Goal: Task Accomplishment & Management: Manage account settings

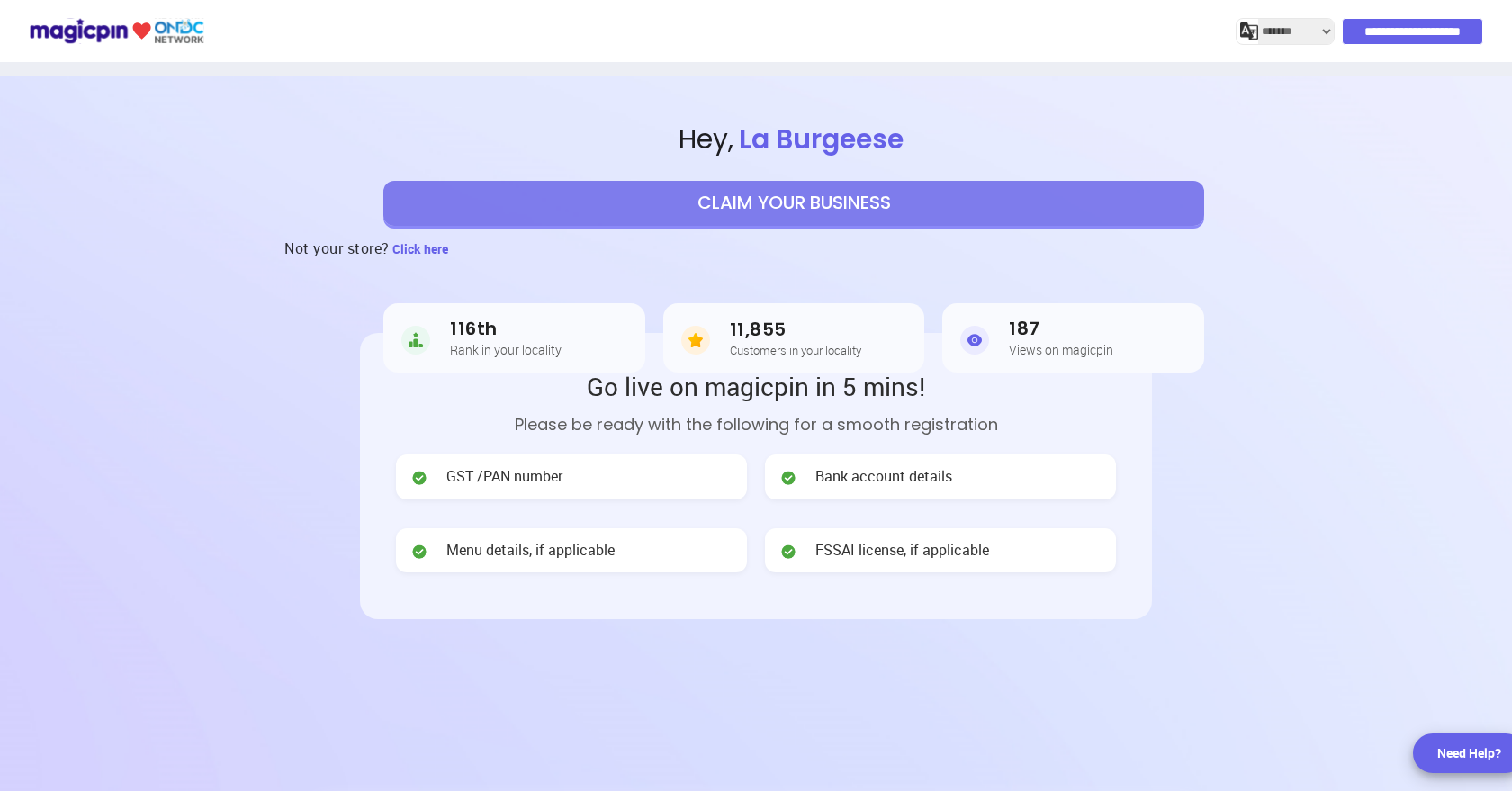
select select "*******"
click at [764, 203] on button "CLAIM YOUR BUSINESS" at bounding box center [793, 203] width 820 height 45
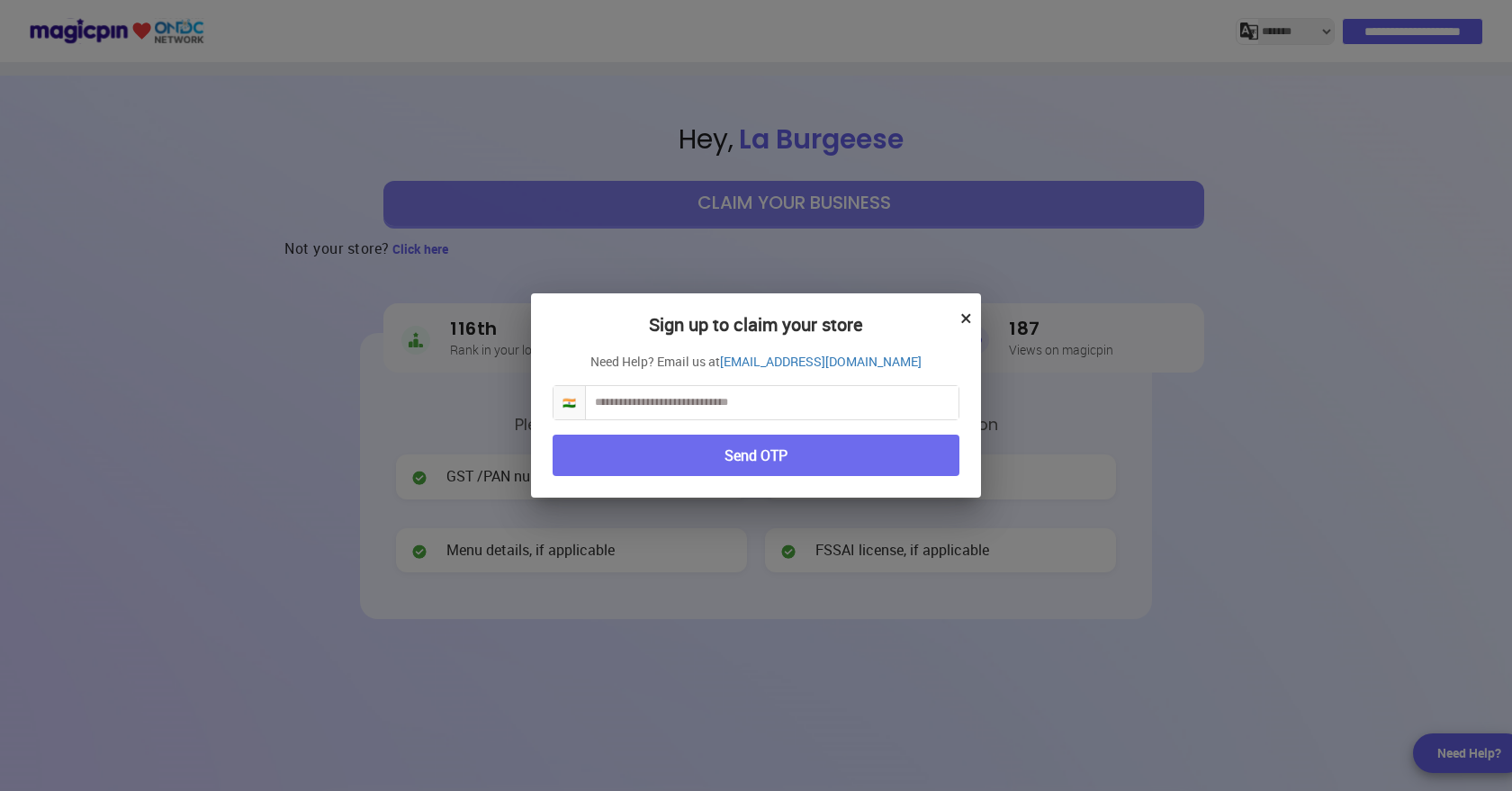
click at [686, 407] on input "text" at bounding box center [772, 403] width 372 height 33
type input "*"
click at [967, 320] on button "×" at bounding box center [966, 318] width 12 height 31
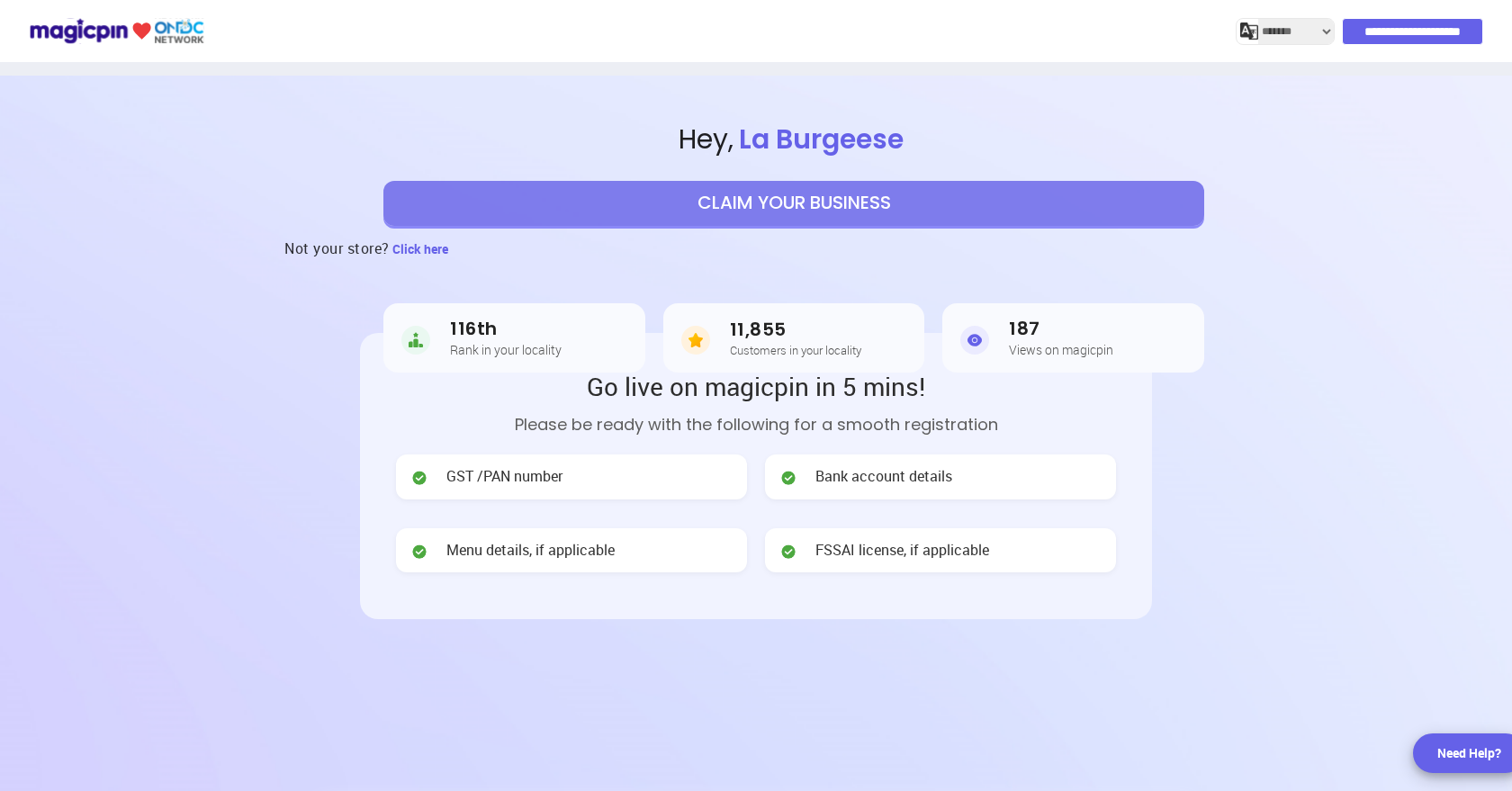
click at [1468, 749] on div "Need Help?" at bounding box center [1468, 753] width 64 height 18
click at [422, 250] on span "Click here" at bounding box center [420, 248] width 56 height 17
select select "*******"
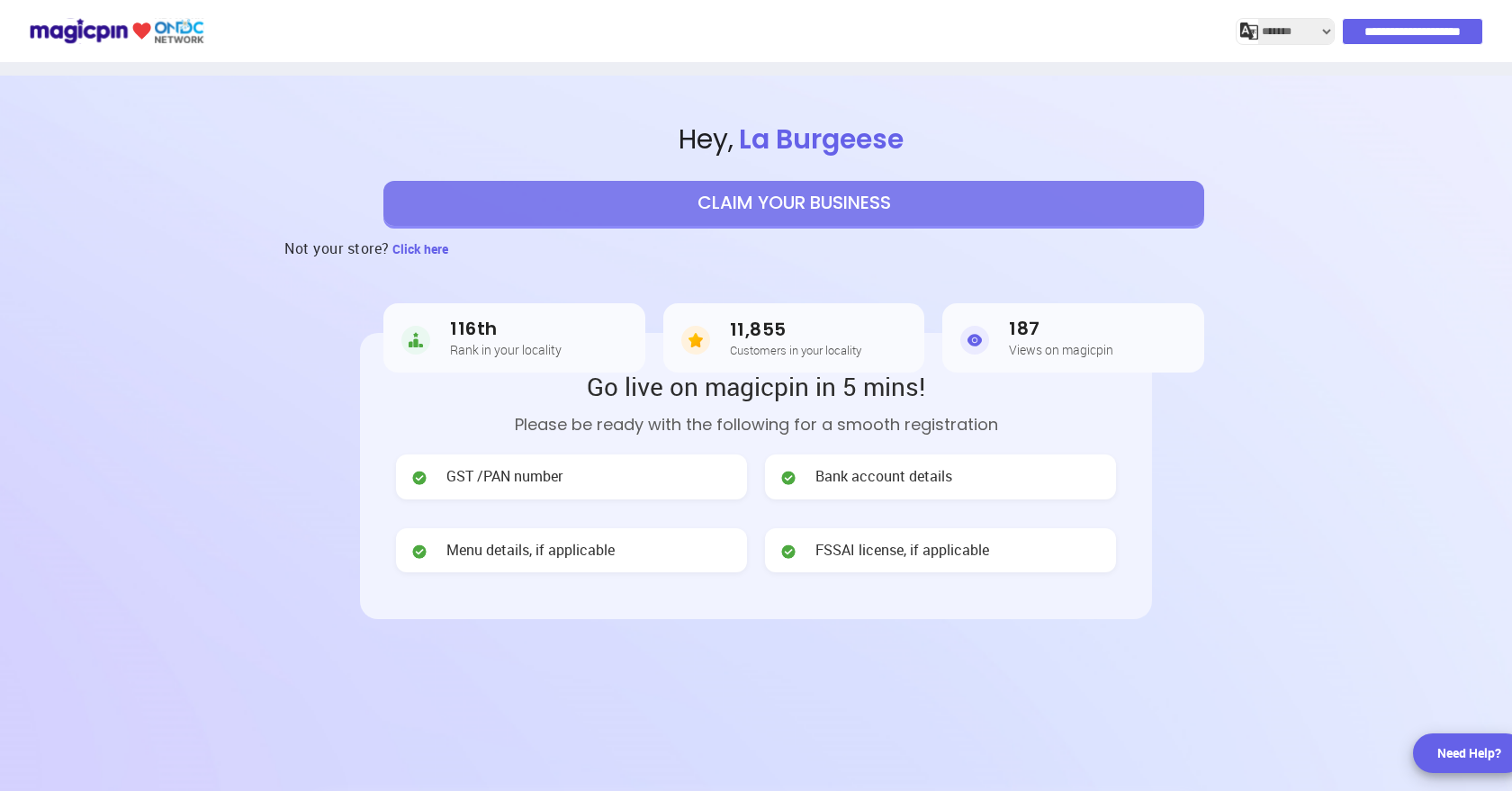
click at [756, 197] on button "CLAIM YOUR BUSINESS" at bounding box center [793, 203] width 820 height 45
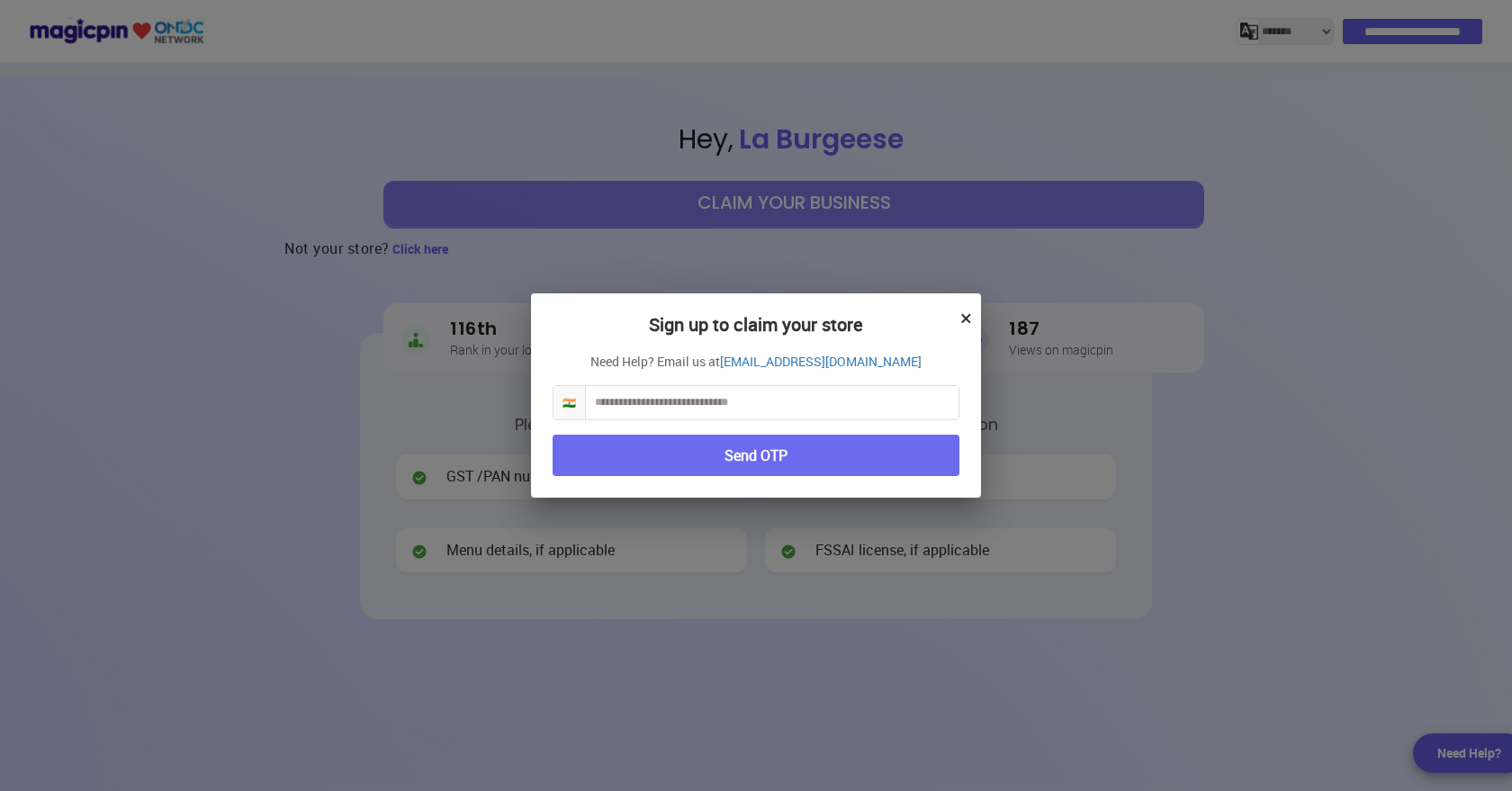
click at [671, 396] on input "text" at bounding box center [772, 403] width 372 height 33
click at [967, 317] on button "×" at bounding box center [966, 318] width 12 height 31
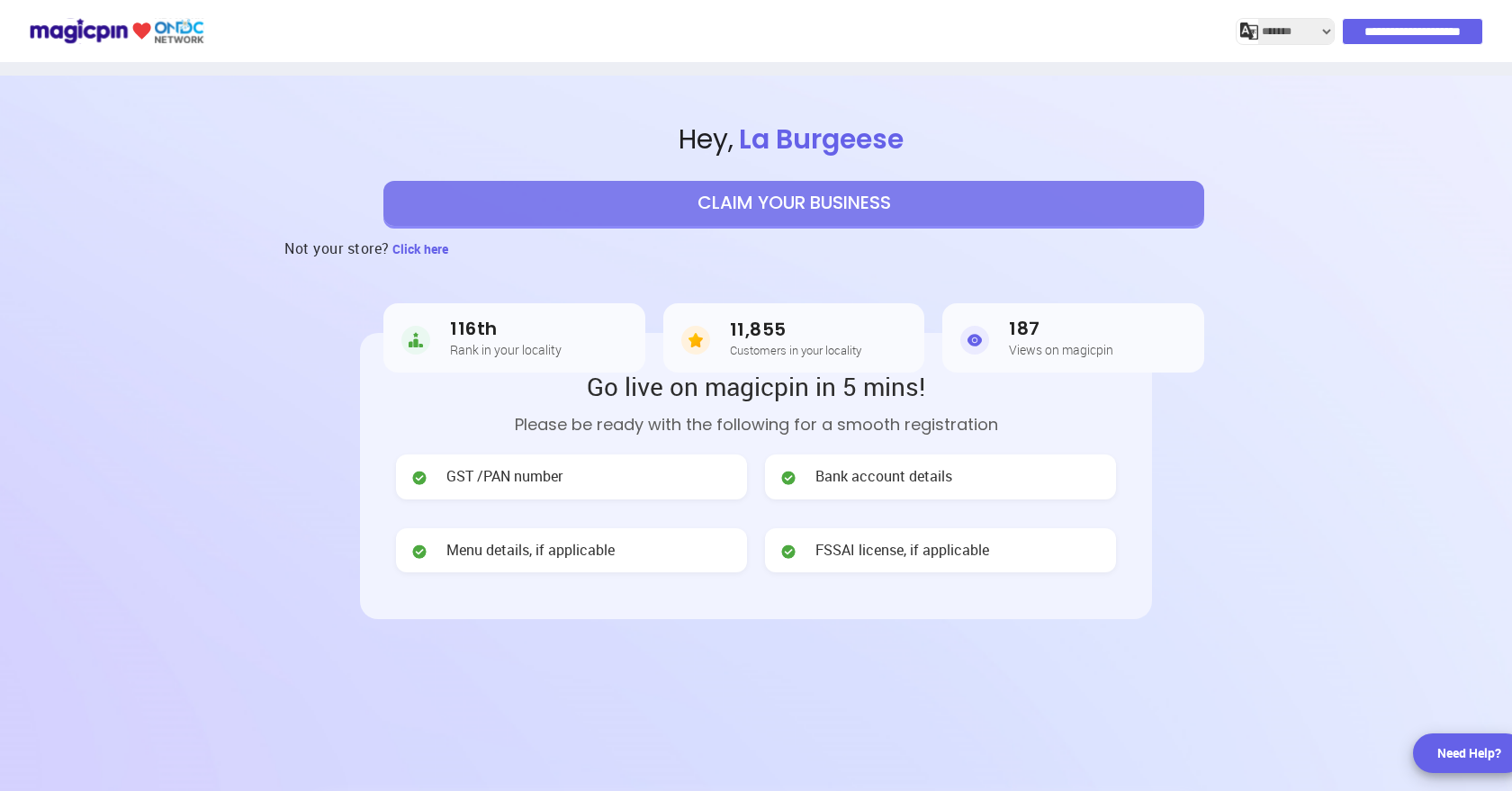
click at [729, 210] on button "CLAIM YOUR BUSINESS" at bounding box center [793, 203] width 820 height 45
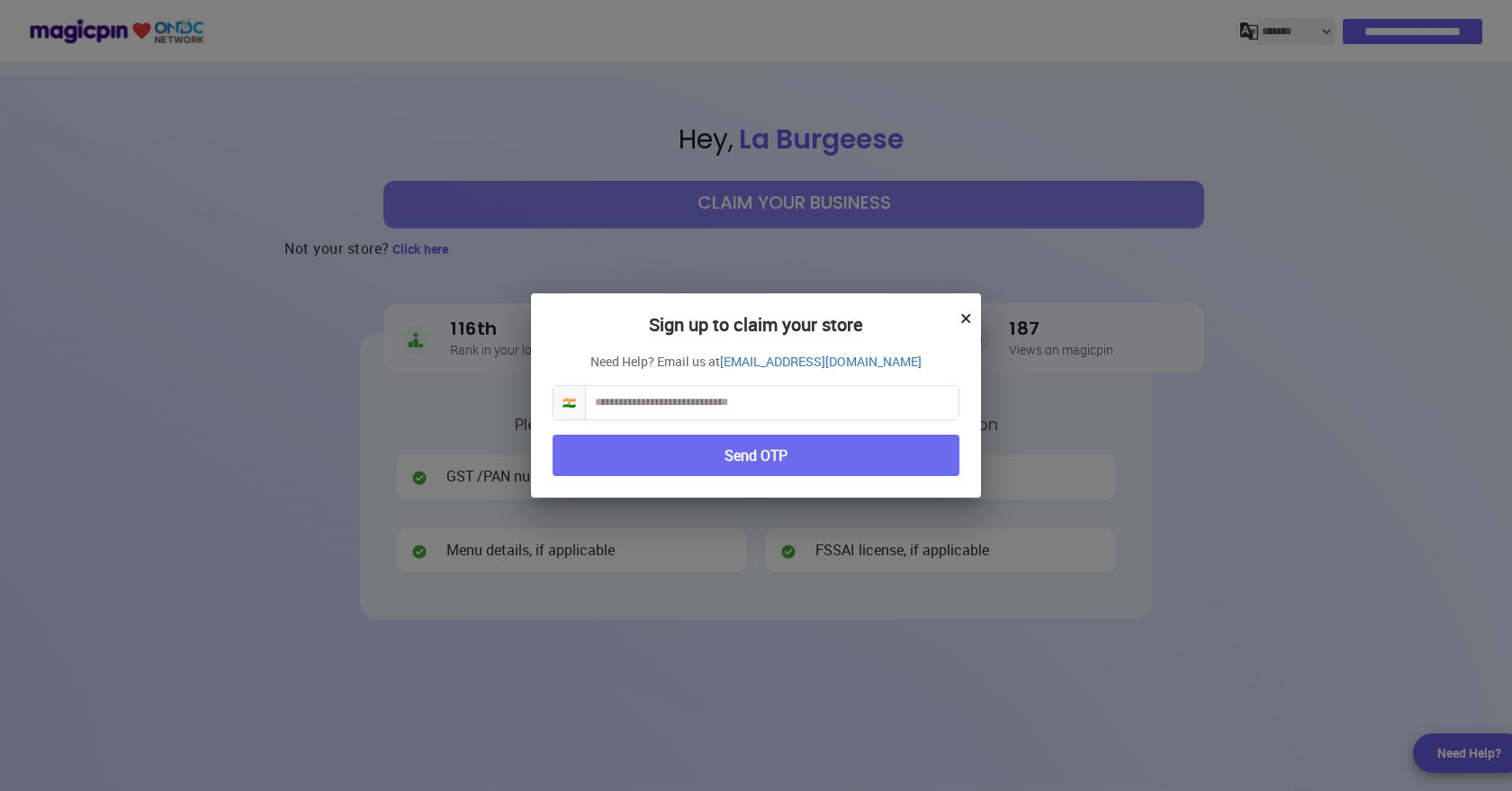
click at [651, 396] on input "text" at bounding box center [772, 403] width 372 height 33
type input "**********"
click at [776, 458] on button "Send OTP" at bounding box center [756, 456] width 406 height 43
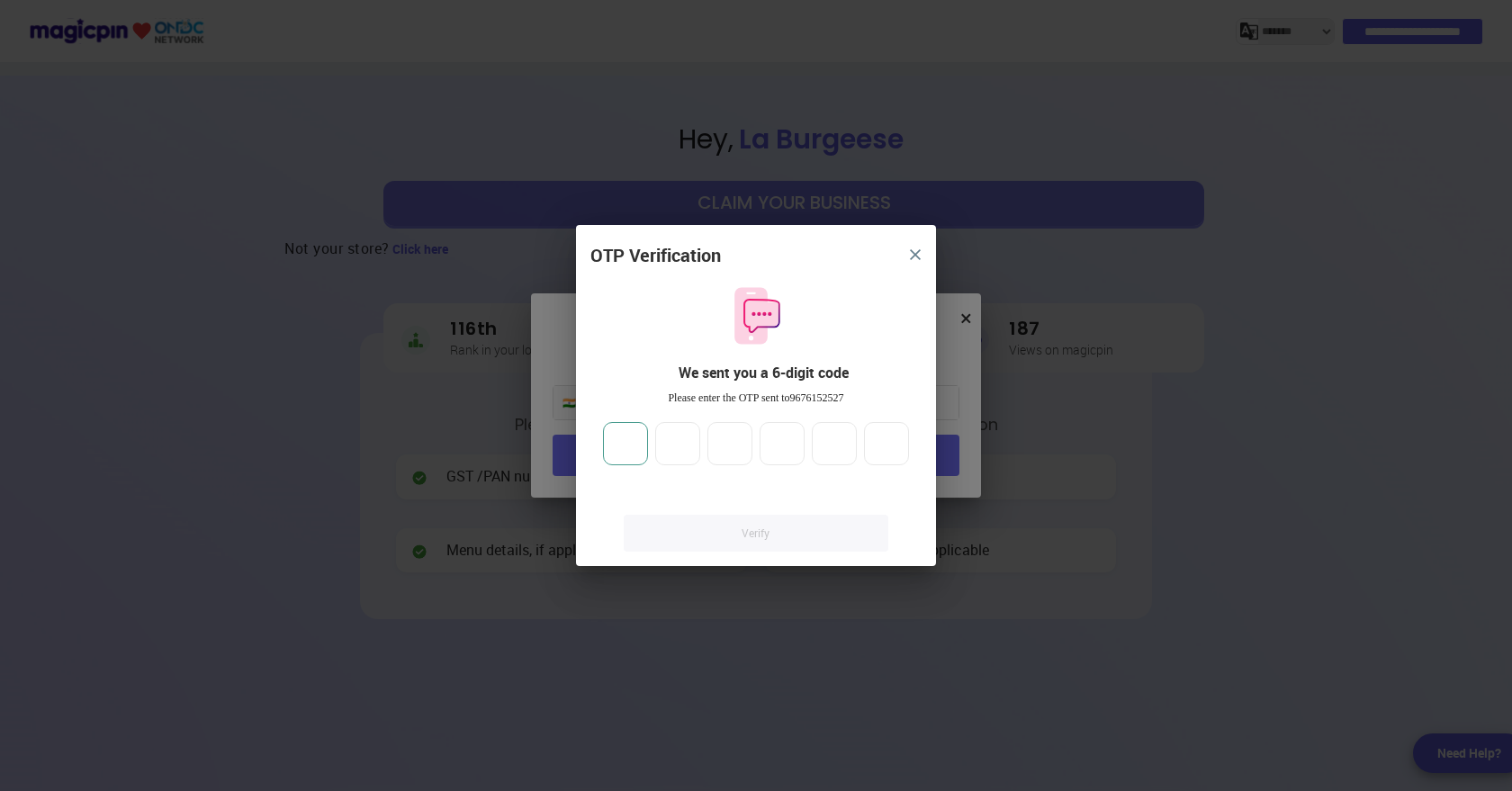
click at [632, 444] on input "number" at bounding box center [625, 444] width 45 height 44
type input "*"
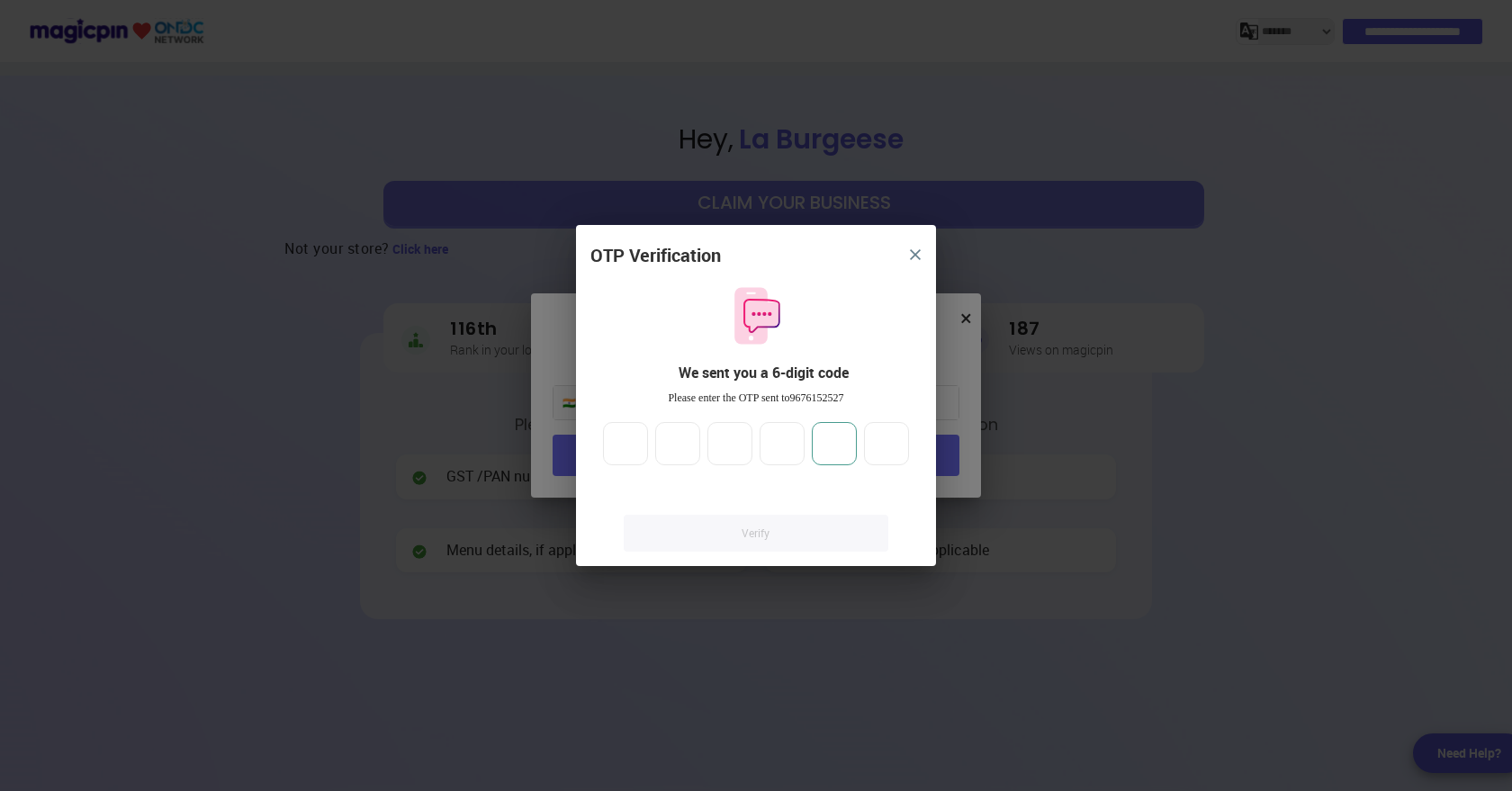
type input "*"
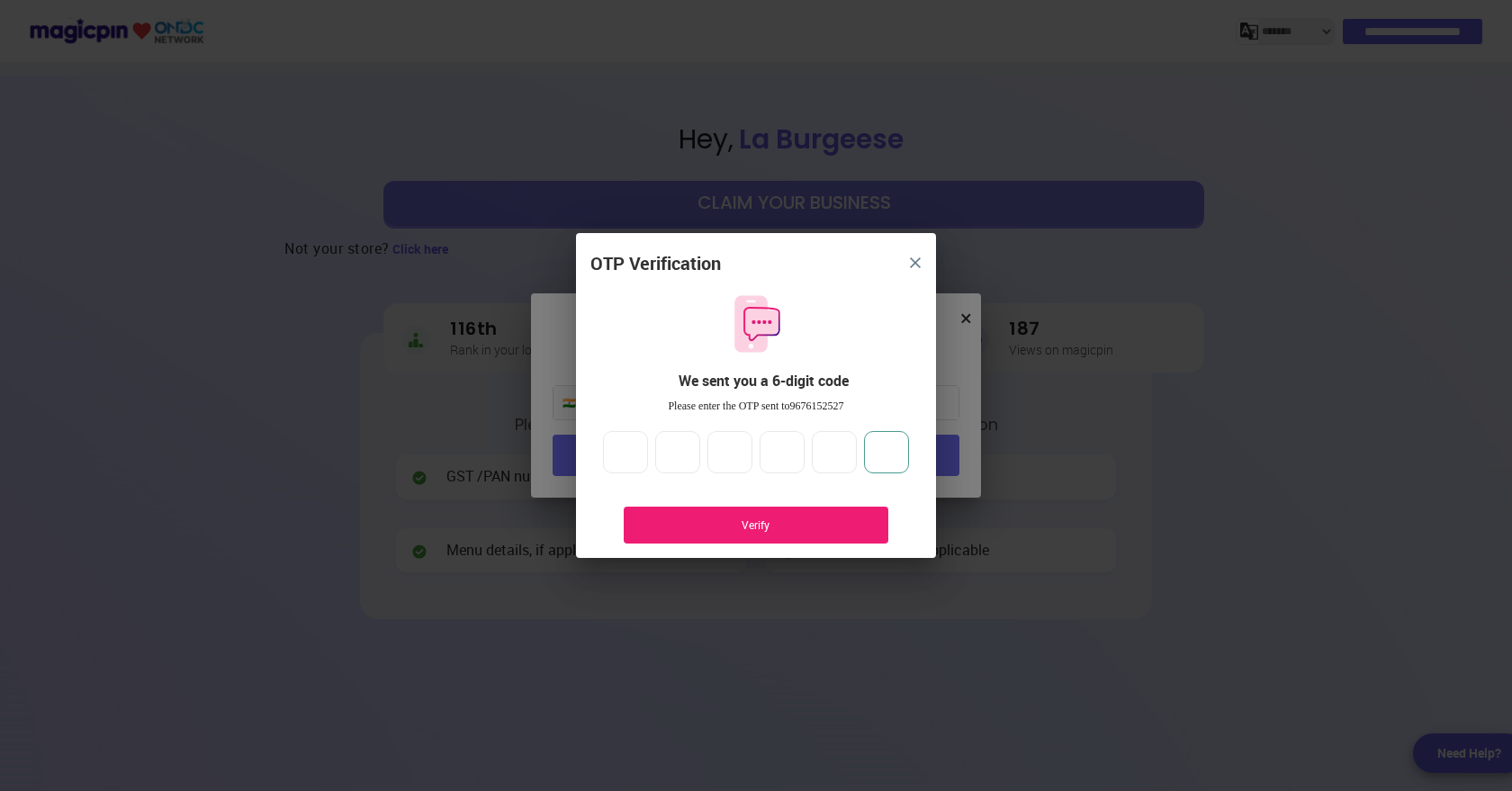
type input "*"
click at [720, 533] on div "Verify" at bounding box center [756, 525] width 265 height 37
click at [894, 449] on input "*" at bounding box center [886, 453] width 45 height 44
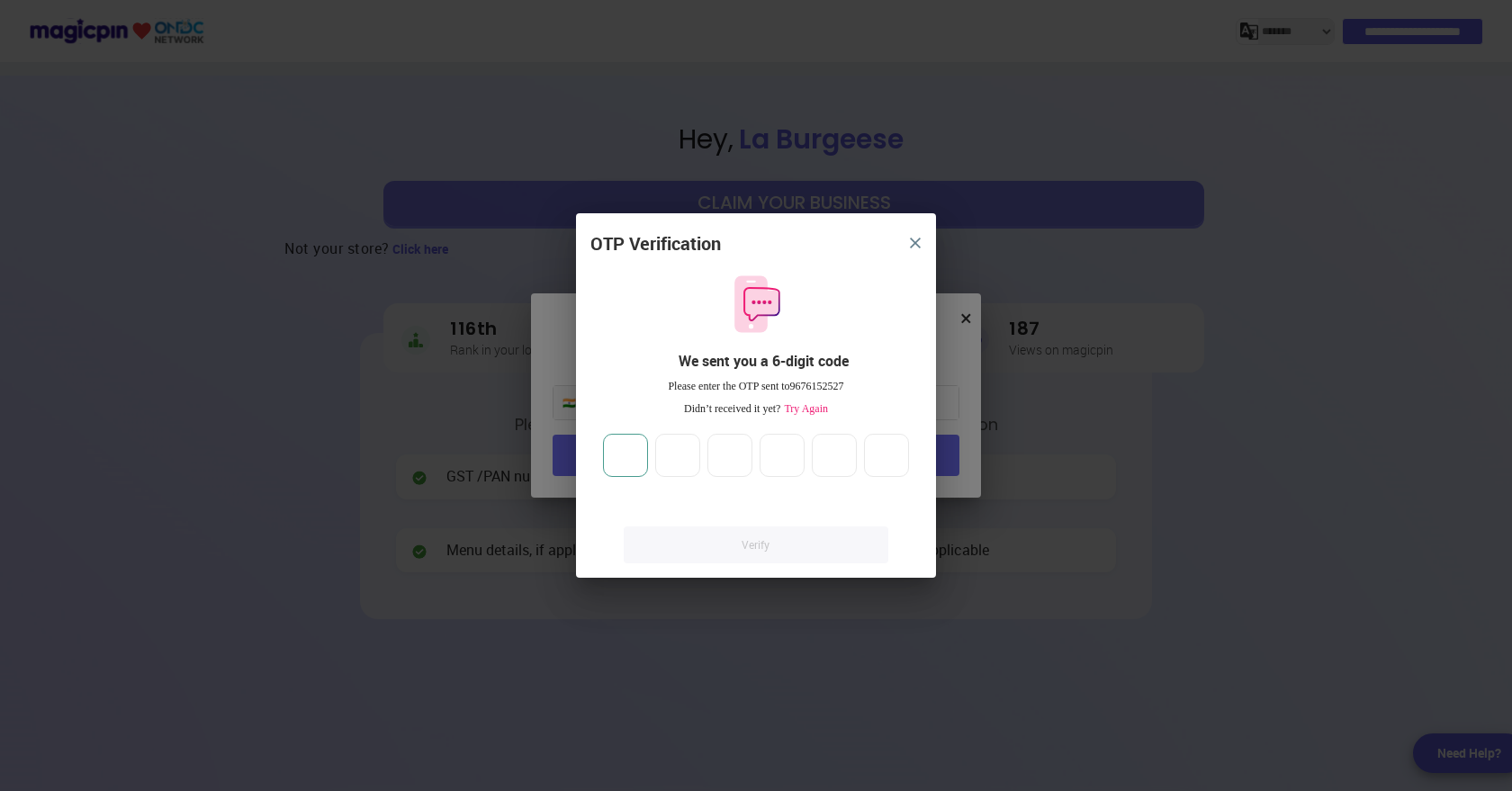
type input "*"
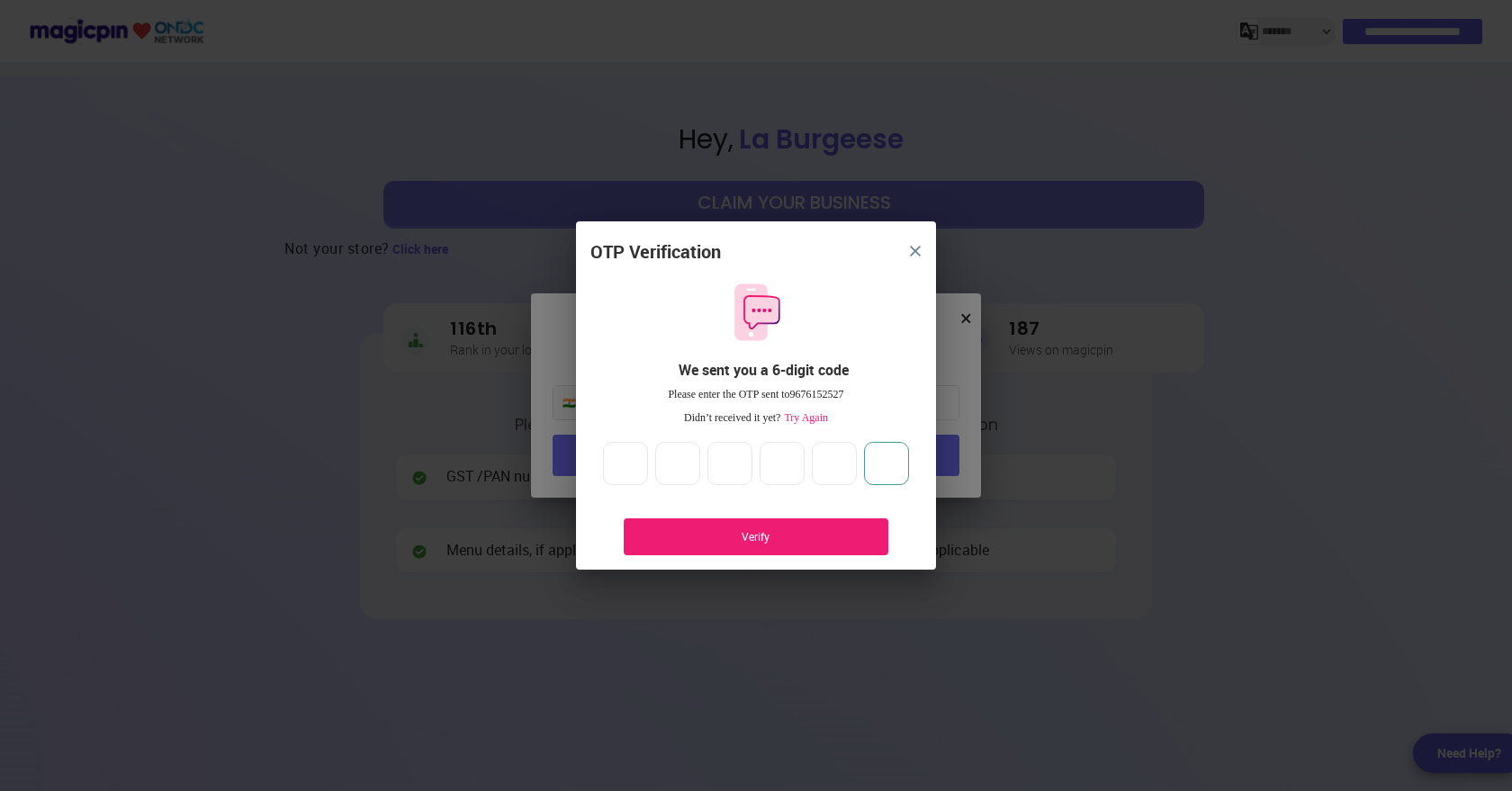
type input "*"
click at [775, 528] on div "Verify" at bounding box center [756, 537] width 265 height 37
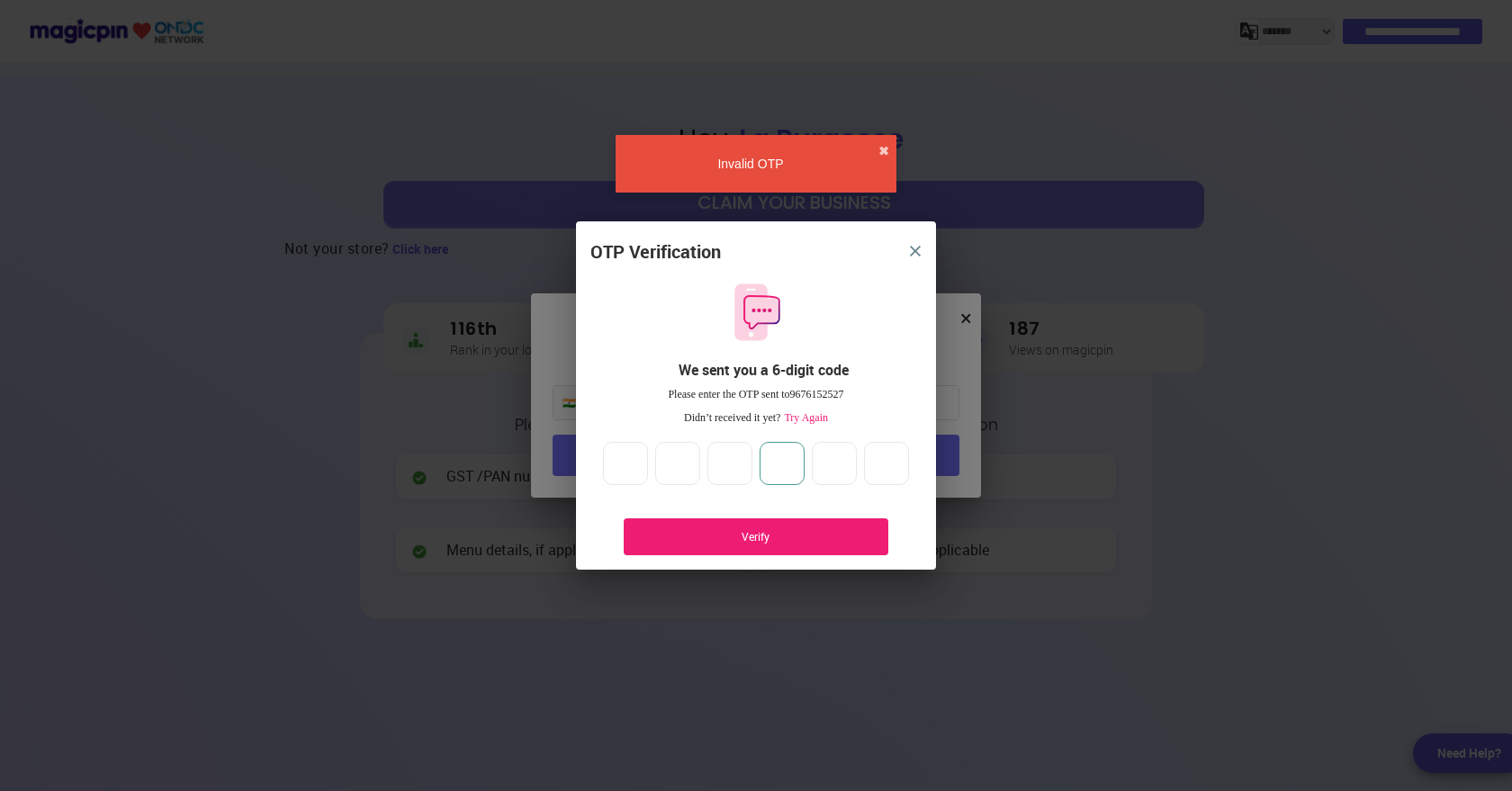
click at [793, 467] on input "*" at bounding box center [781, 463] width 45 height 44
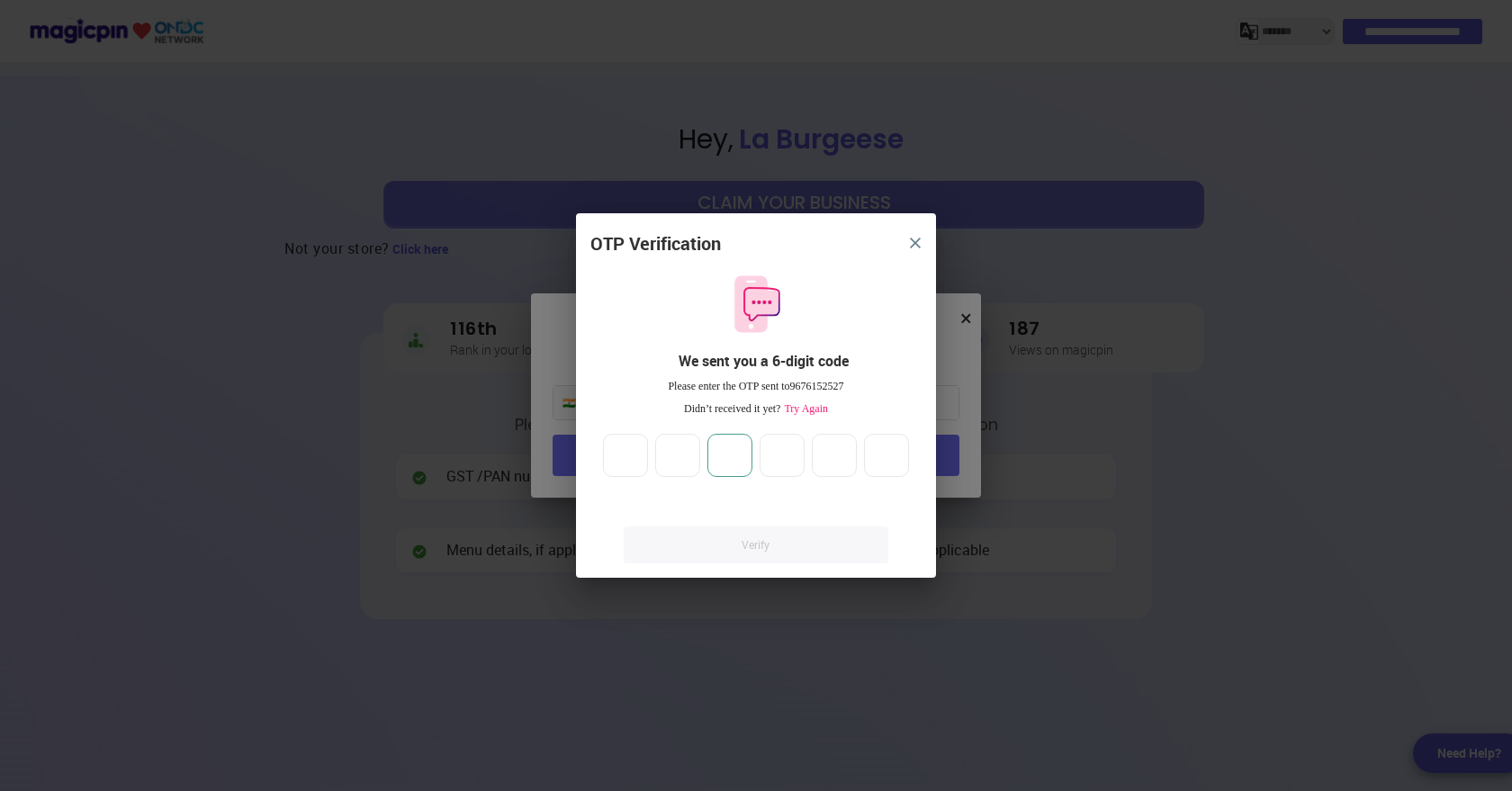
type input "*"
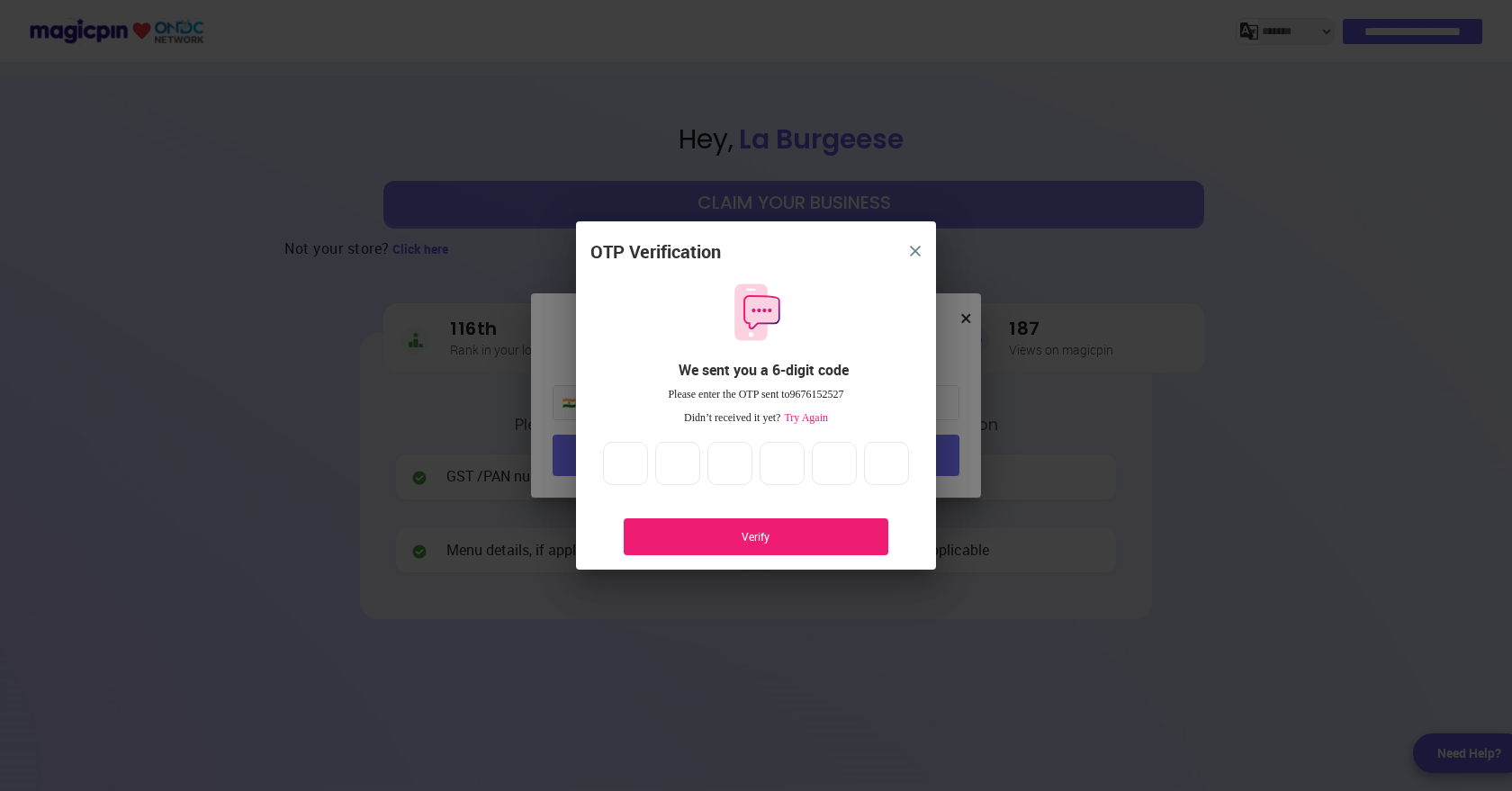
click at [776, 545] on div "Verify" at bounding box center [756, 537] width 265 height 37
click at [895, 466] on input "*" at bounding box center [886, 463] width 45 height 44
click at [812, 419] on span "Try Again" at bounding box center [805, 418] width 48 height 13
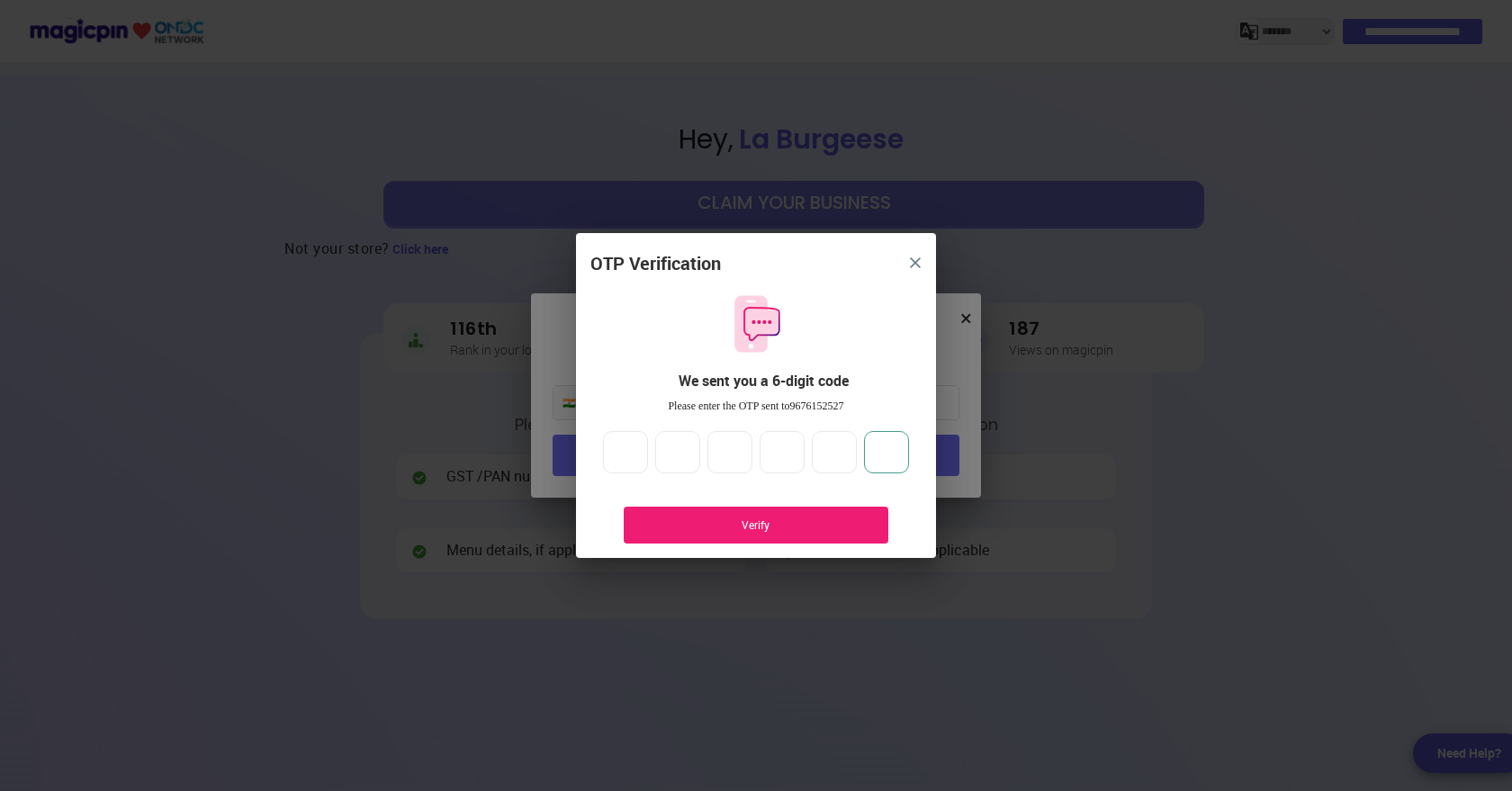
click at [903, 448] on input "*" at bounding box center [886, 453] width 45 height 44
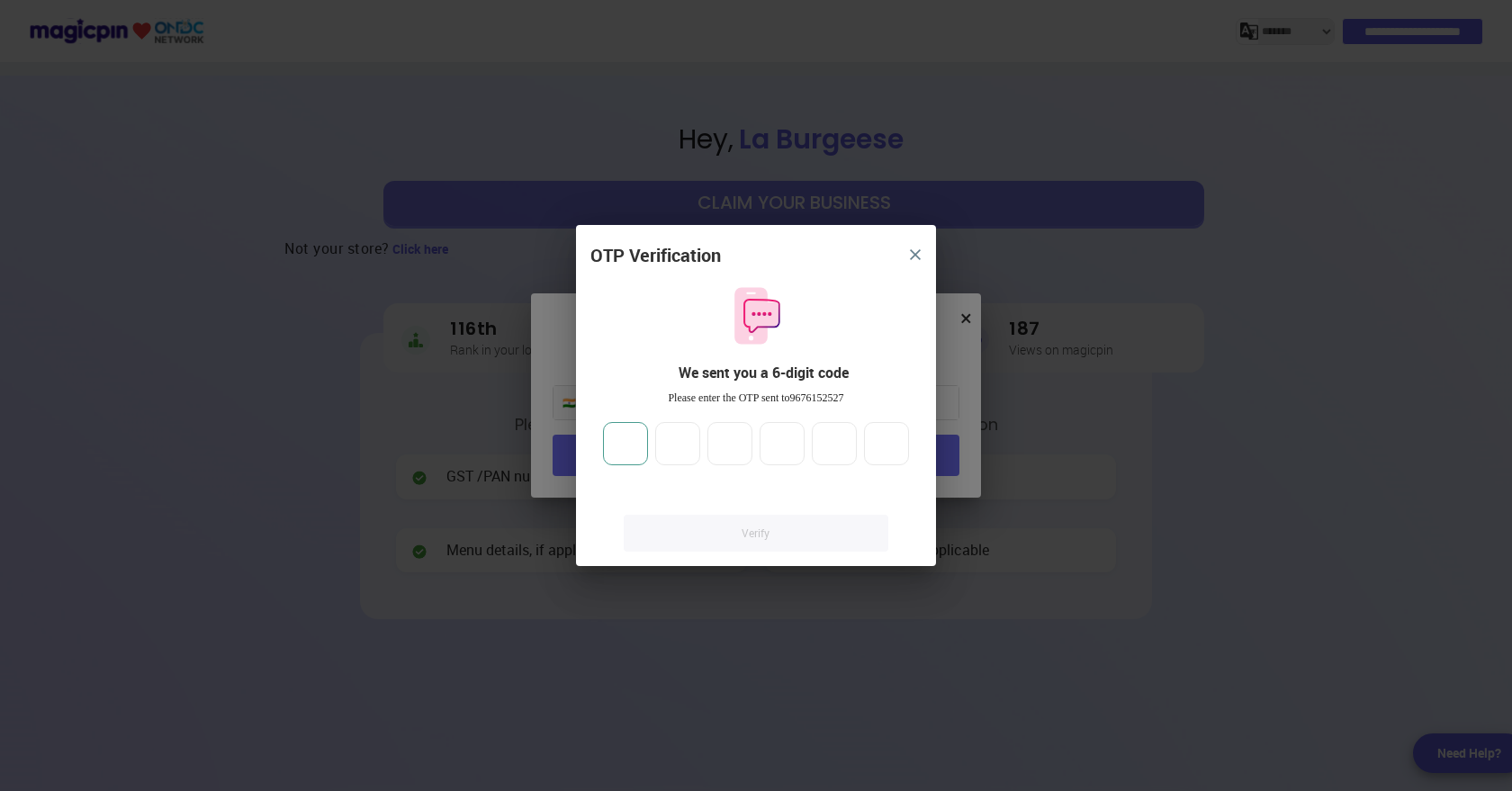
type input "*"
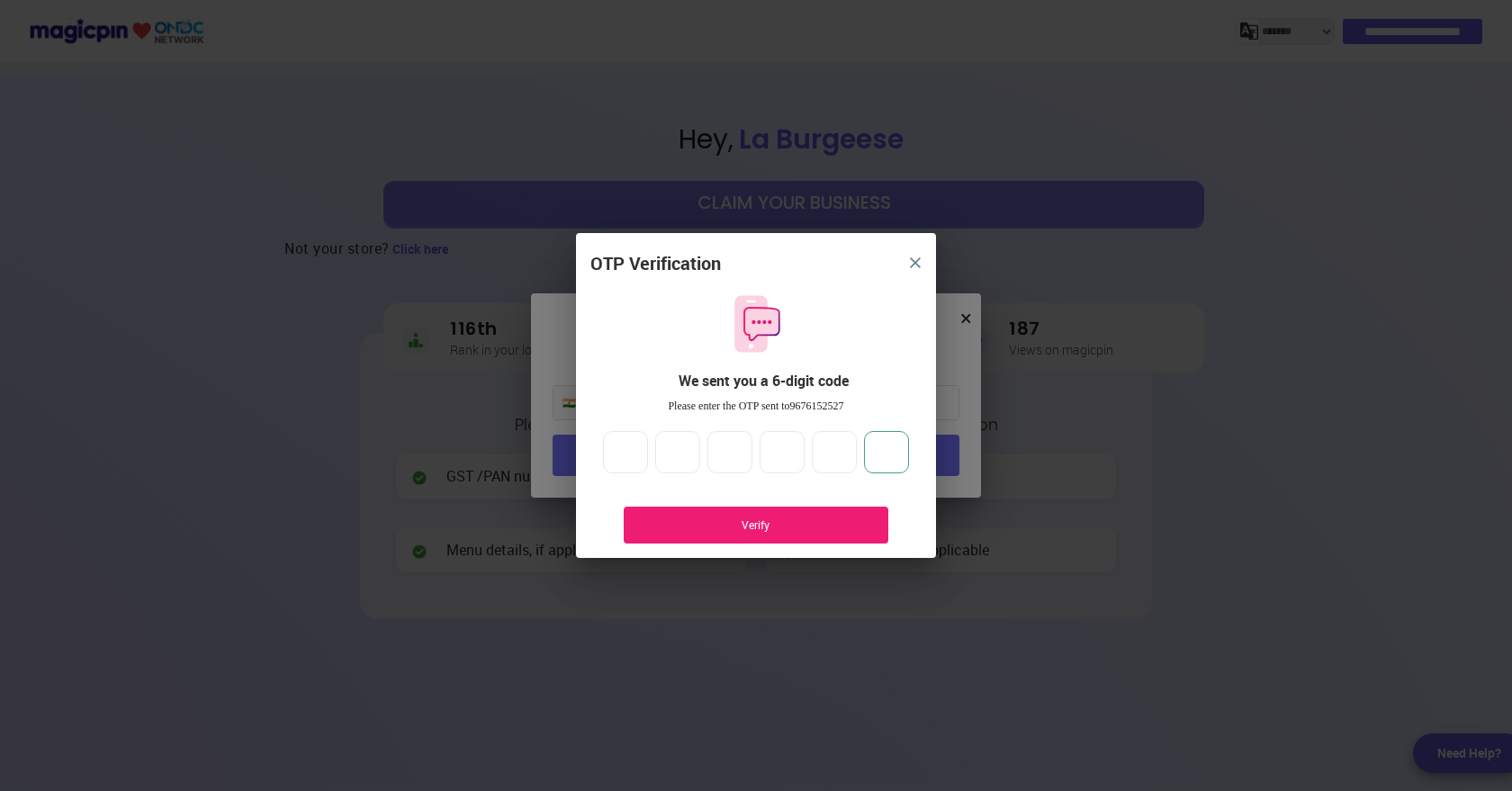
type input "*"
click at [775, 525] on div "Verify" at bounding box center [756, 525] width 210 height 16
click at [918, 267] on img "close" at bounding box center [916, 263] width 11 height 11
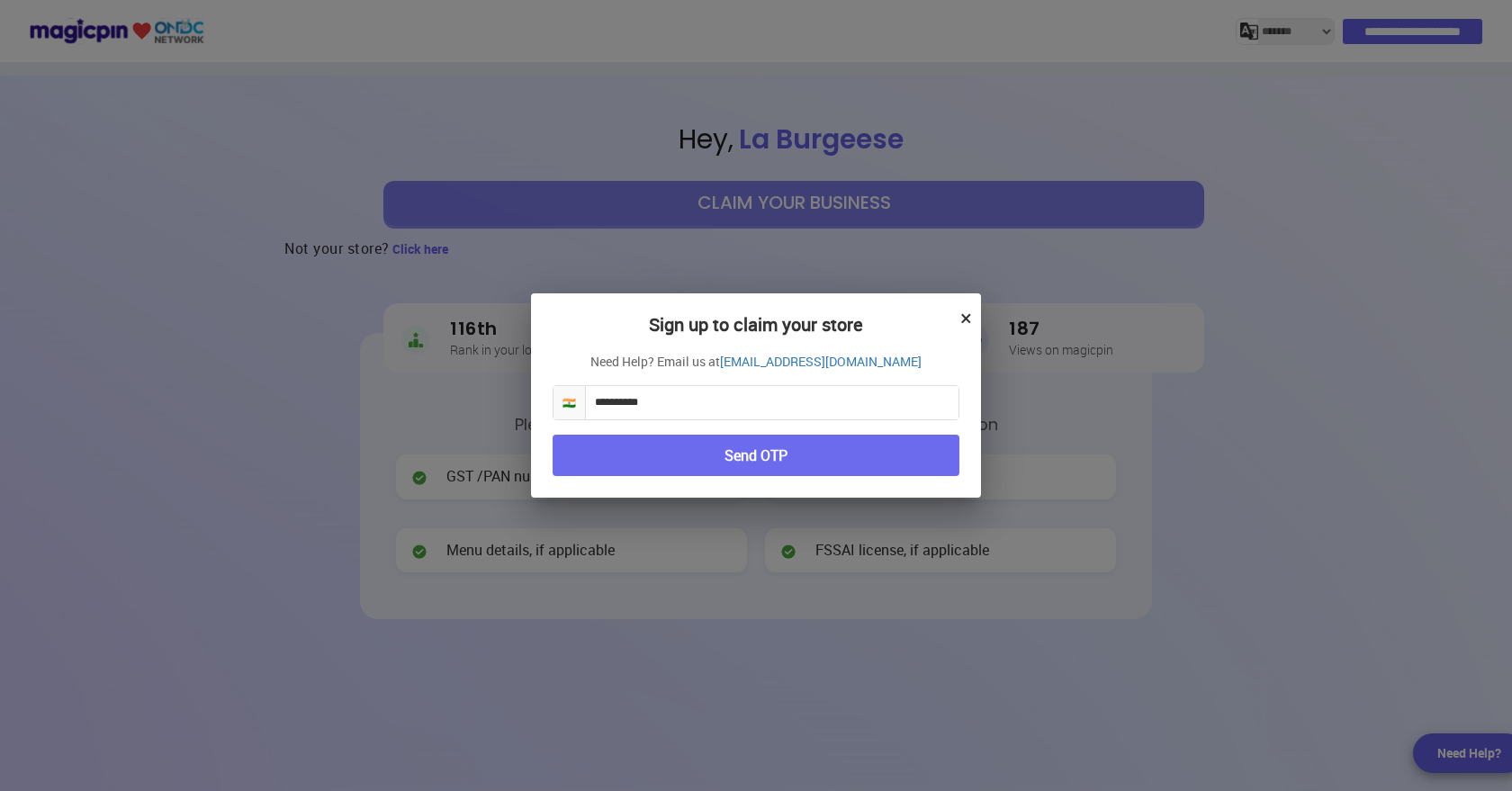
click at [968, 317] on button "×" at bounding box center [966, 318] width 12 height 31
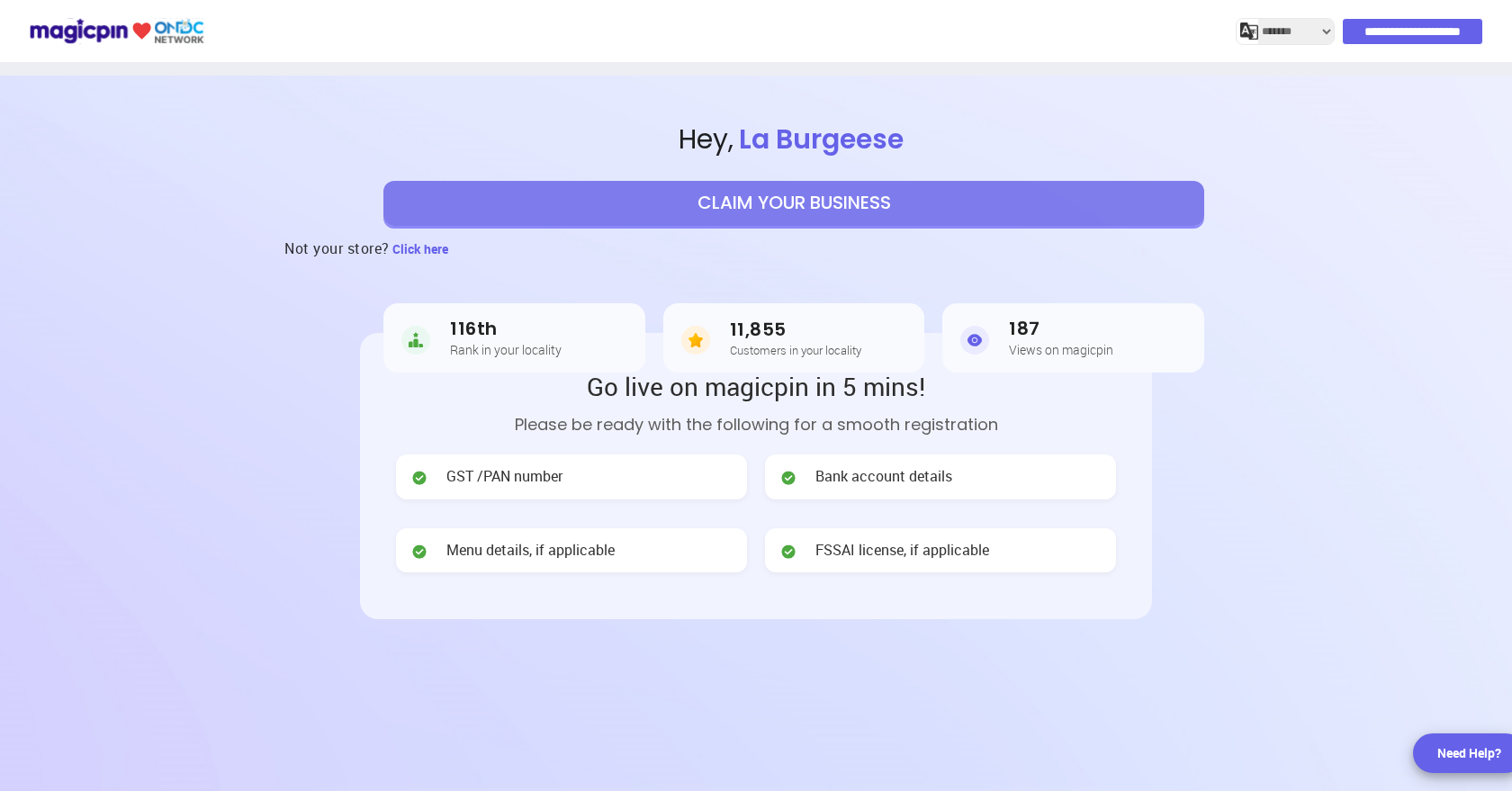
scroll to position [0, 7009]
click at [1398, 31] on input "**********" at bounding box center [1412, 31] width 142 height 27
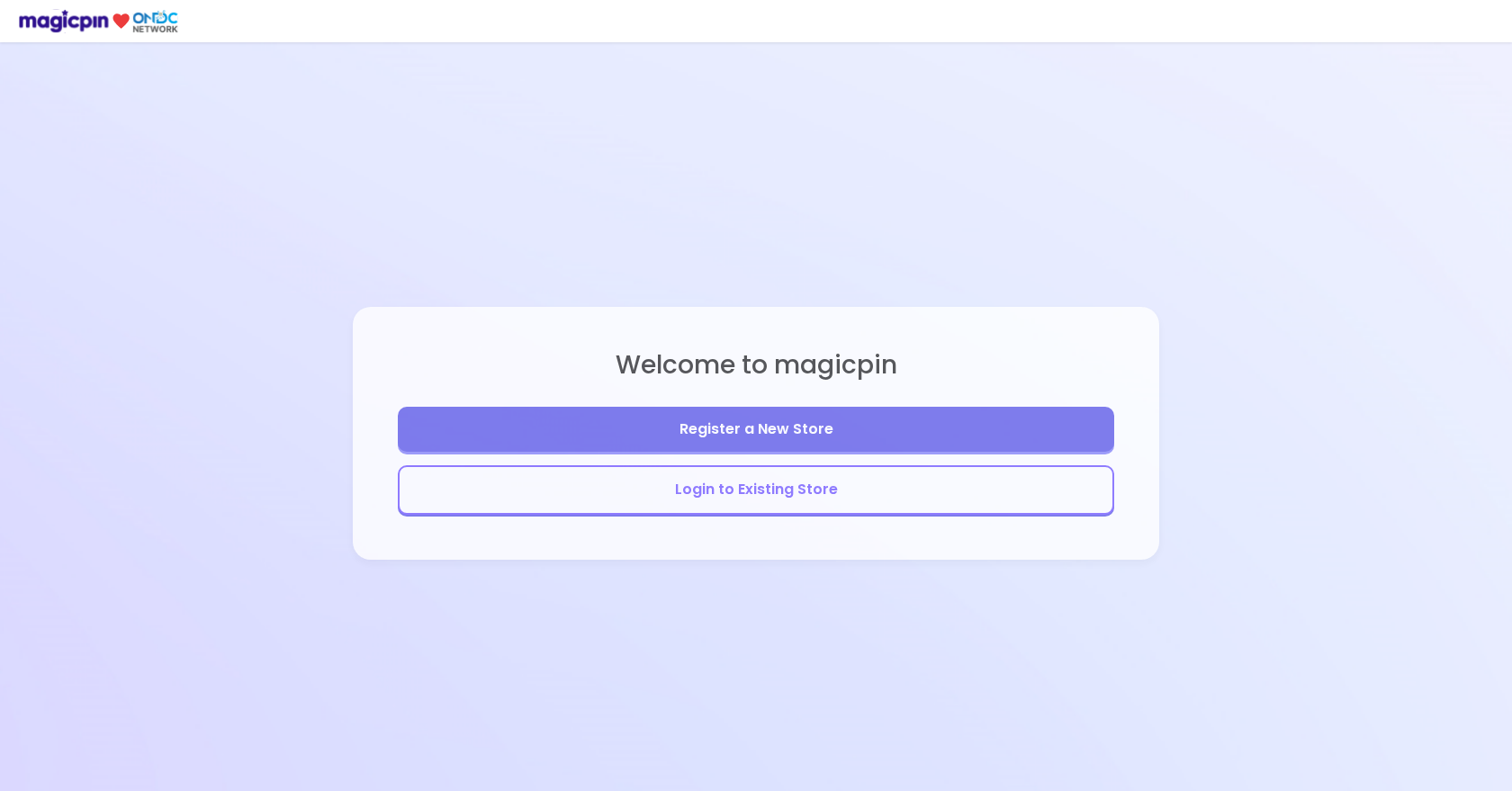
click at [770, 486] on button "Login to Existing Store" at bounding box center [756, 489] width 717 height 49
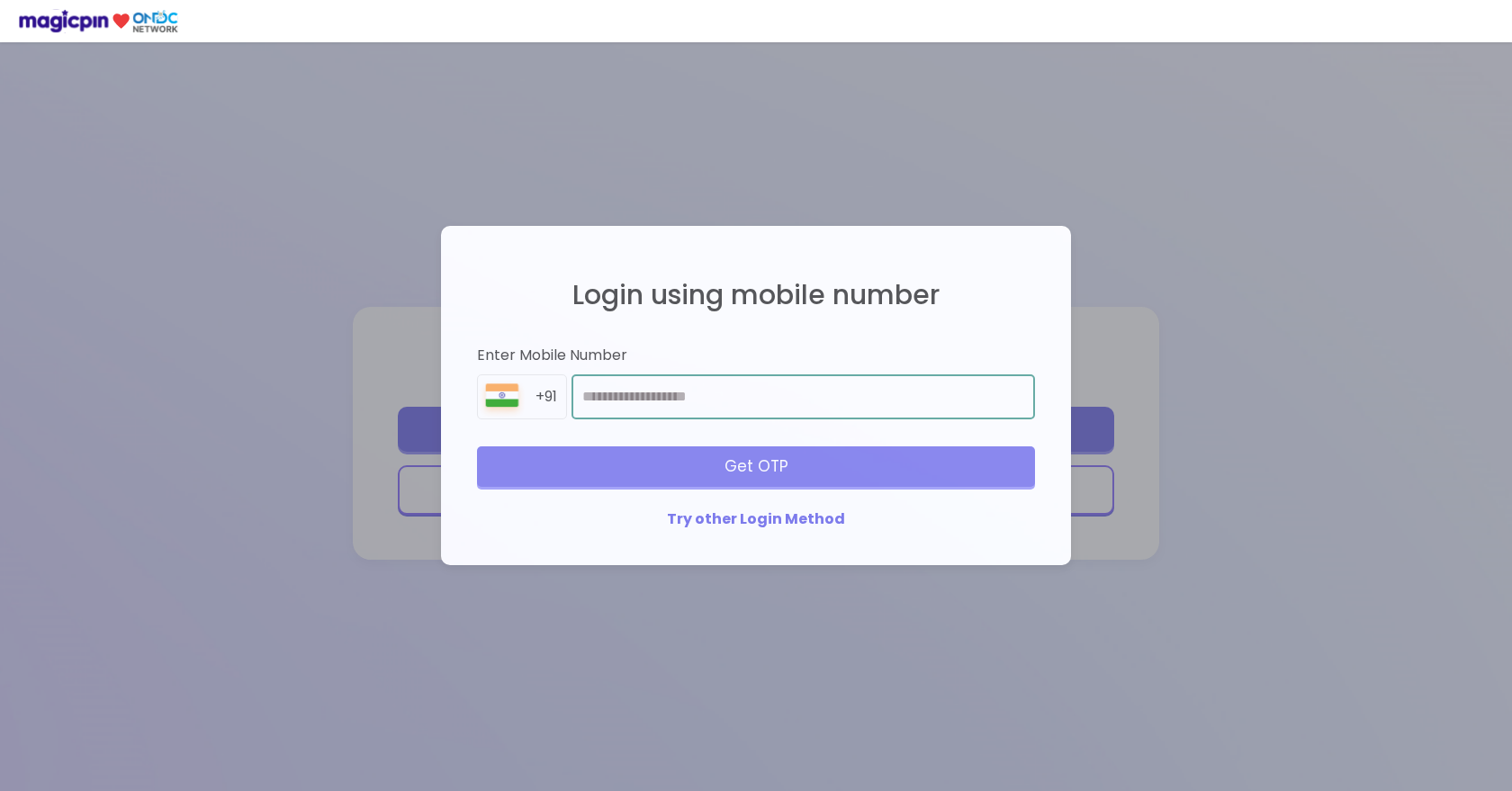
click at [658, 390] on input "number" at bounding box center [803, 396] width 464 height 45
click at [704, 515] on div "Try other Login Method" at bounding box center [756, 520] width 558 height 20
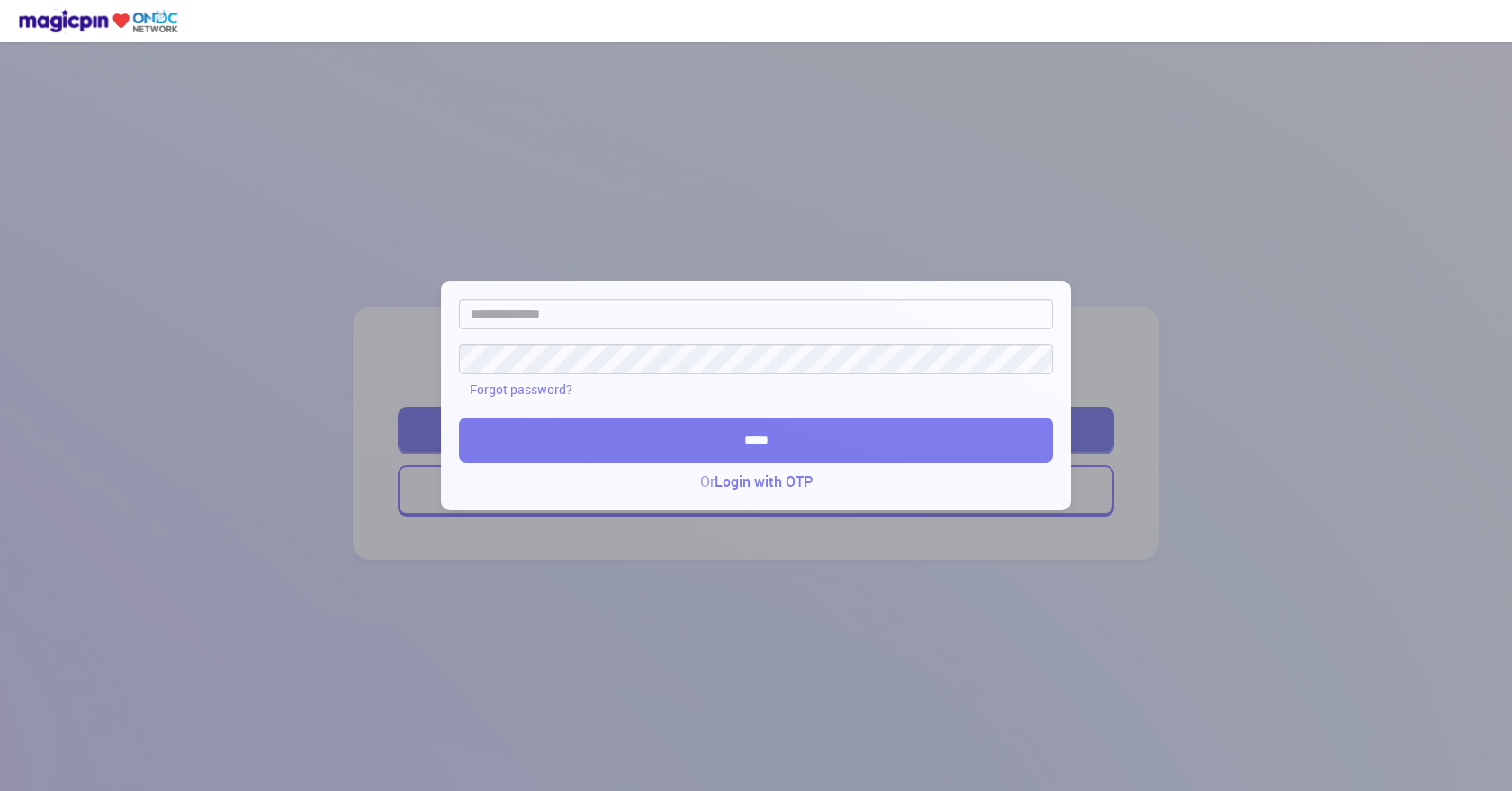
click at [752, 483] on link "Login with OTP" at bounding box center [764, 482] width 98 height 20
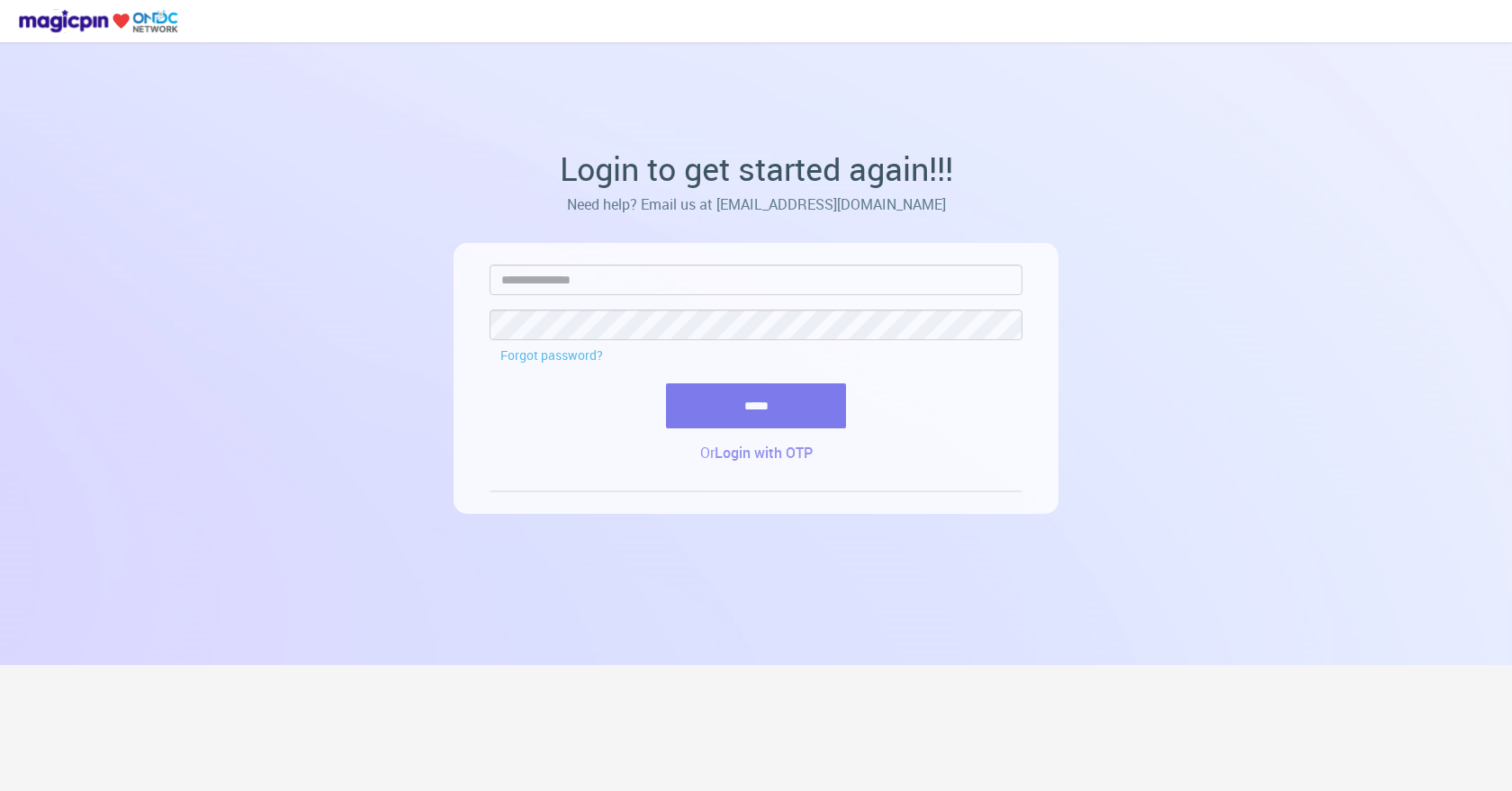
click at [799, 447] on link "Login with OTP" at bounding box center [764, 453] width 98 height 20
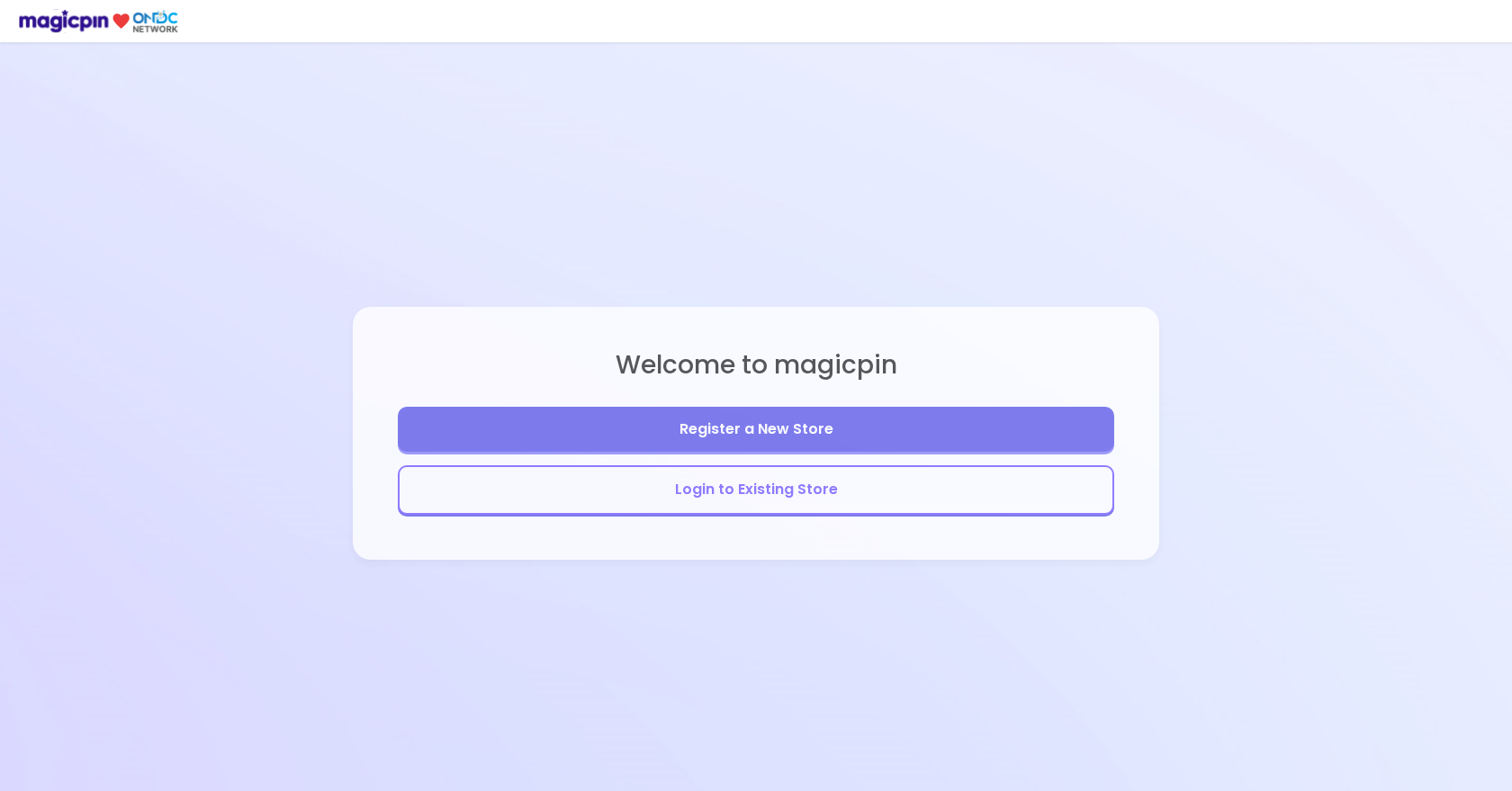
click at [727, 483] on button "Login to Existing Store" at bounding box center [756, 489] width 717 height 49
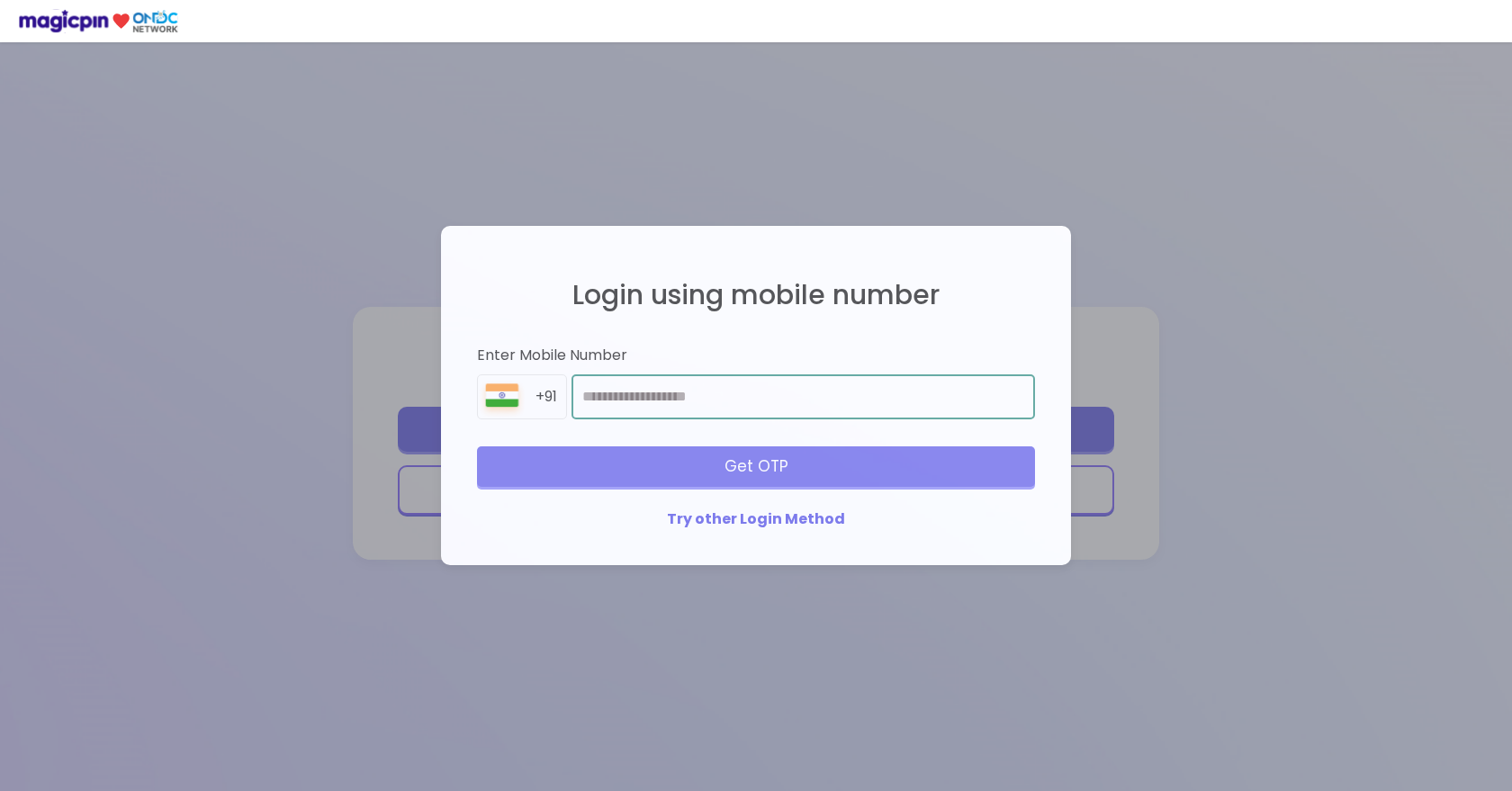
click at [642, 402] on input "number" at bounding box center [803, 396] width 464 height 45
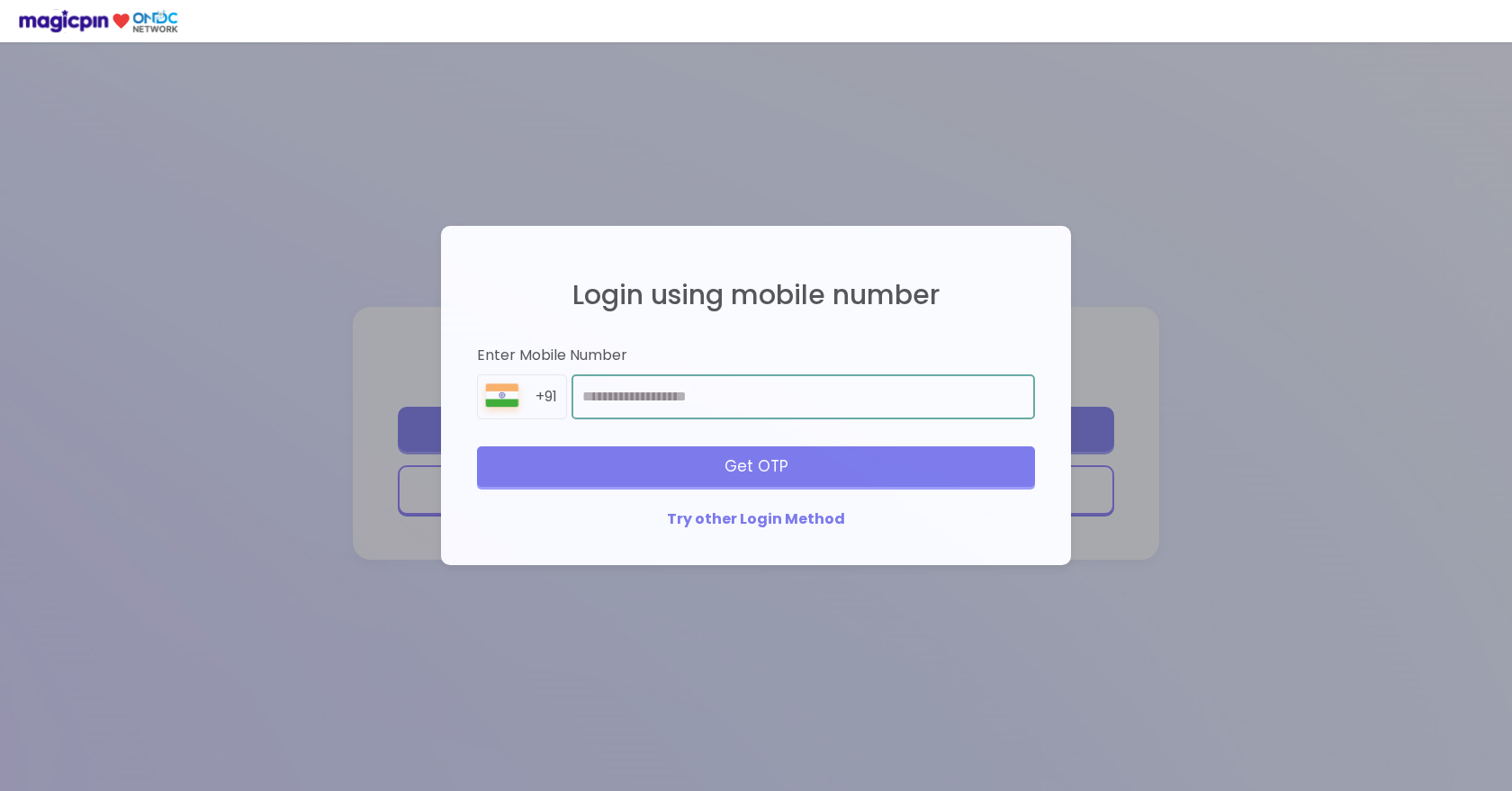
type input "**********"
click at [736, 470] on div "Get OTP" at bounding box center [756, 466] width 558 height 40
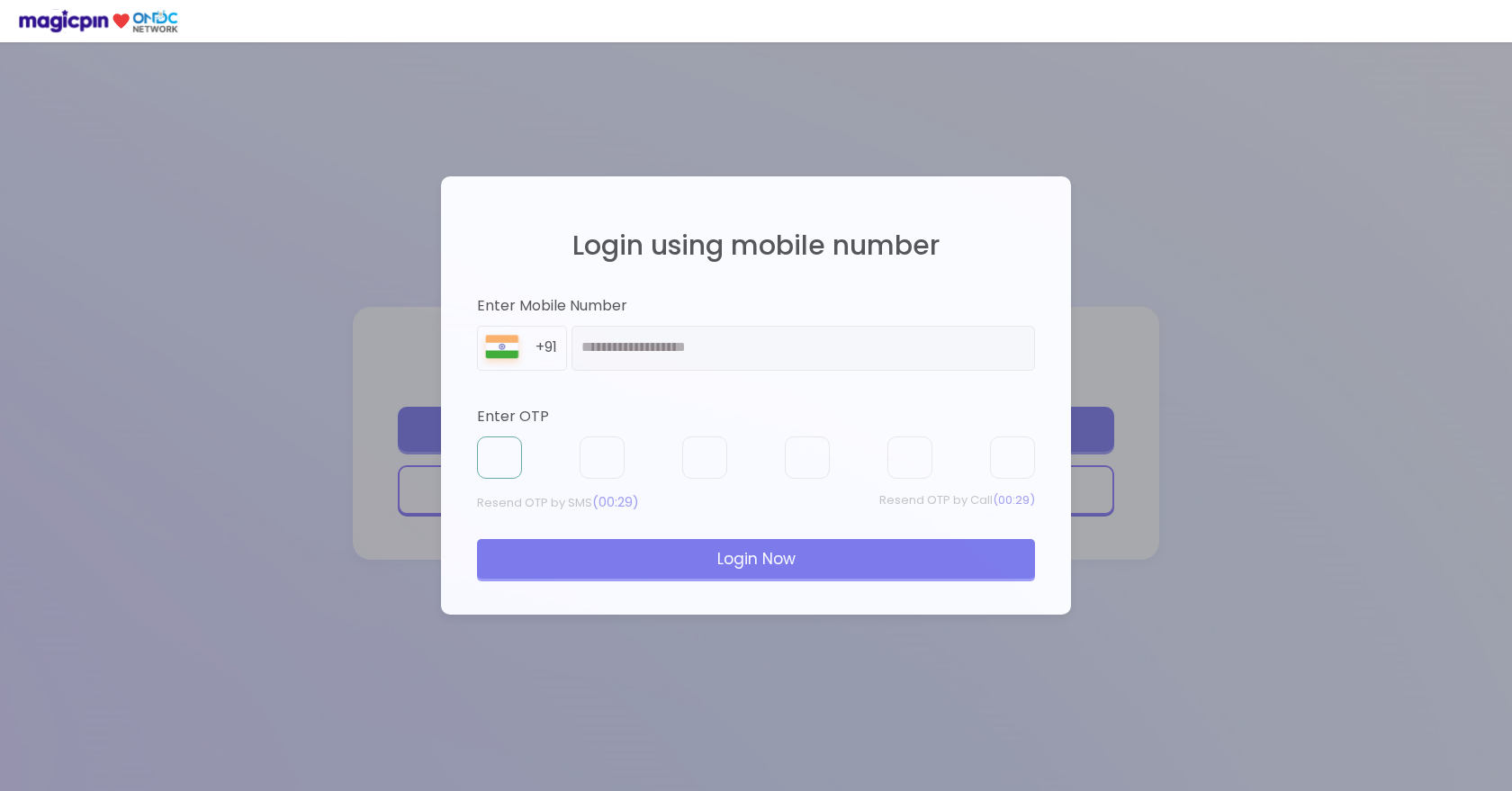
click at [511, 457] on input "text" at bounding box center [499, 458] width 45 height 44
type input "*"
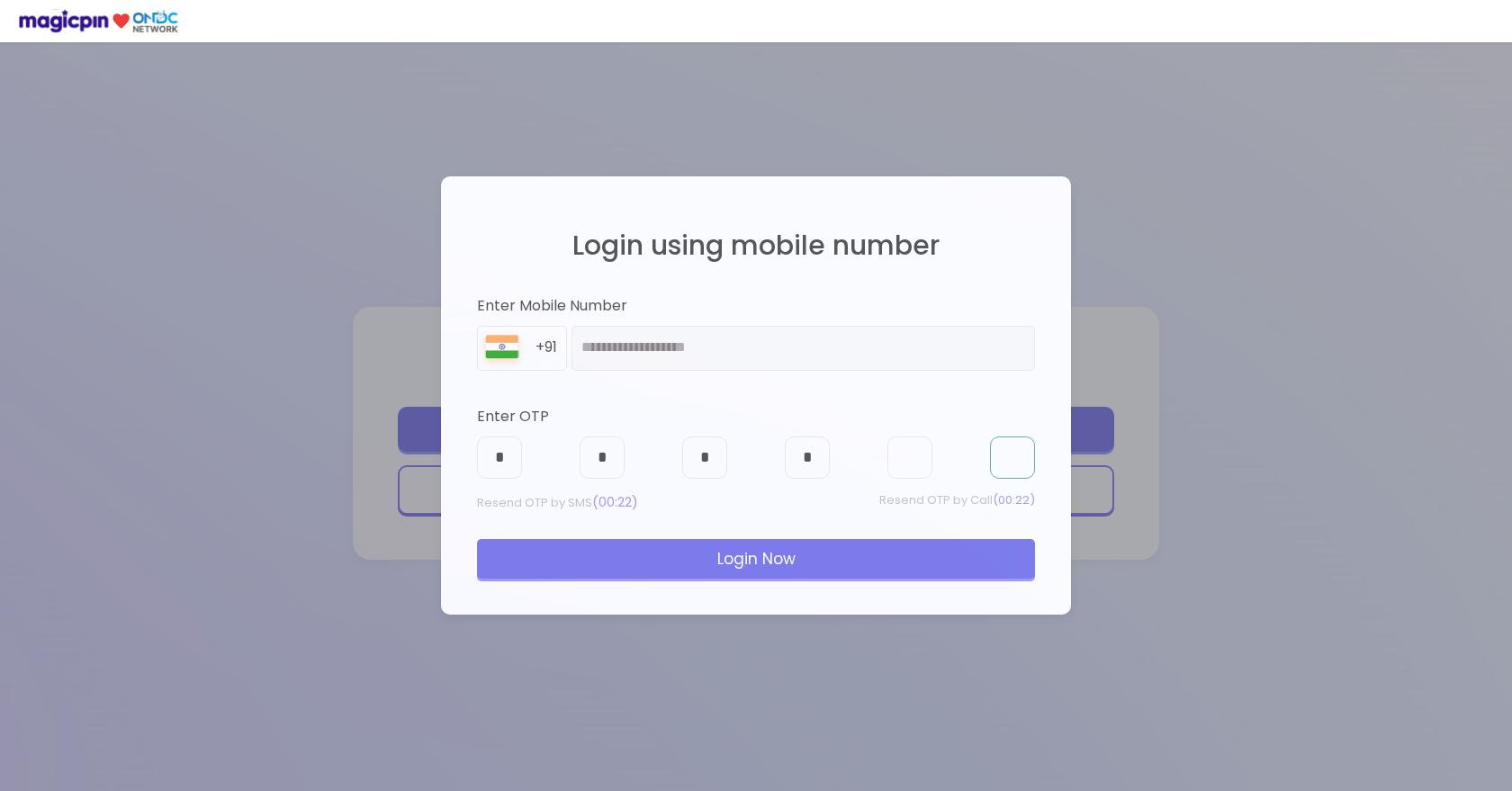
type input "*"
click at [748, 560] on div "Login Now" at bounding box center [756, 559] width 558 height 40
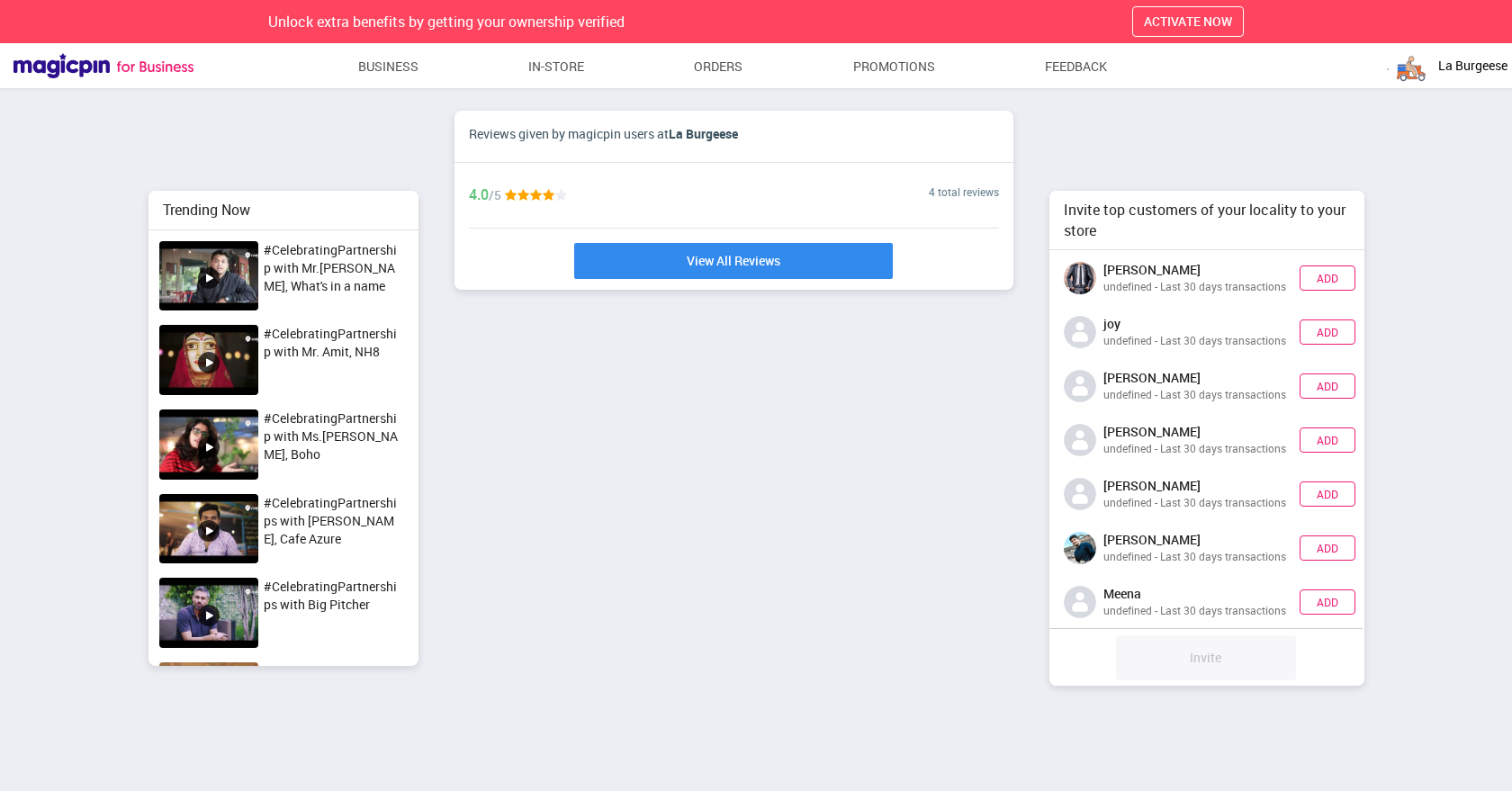
scroll to position [435, 328]
click at [1473, 70] on span "La Burgeese" at bounding box center [1472, 65] width 69 height 18
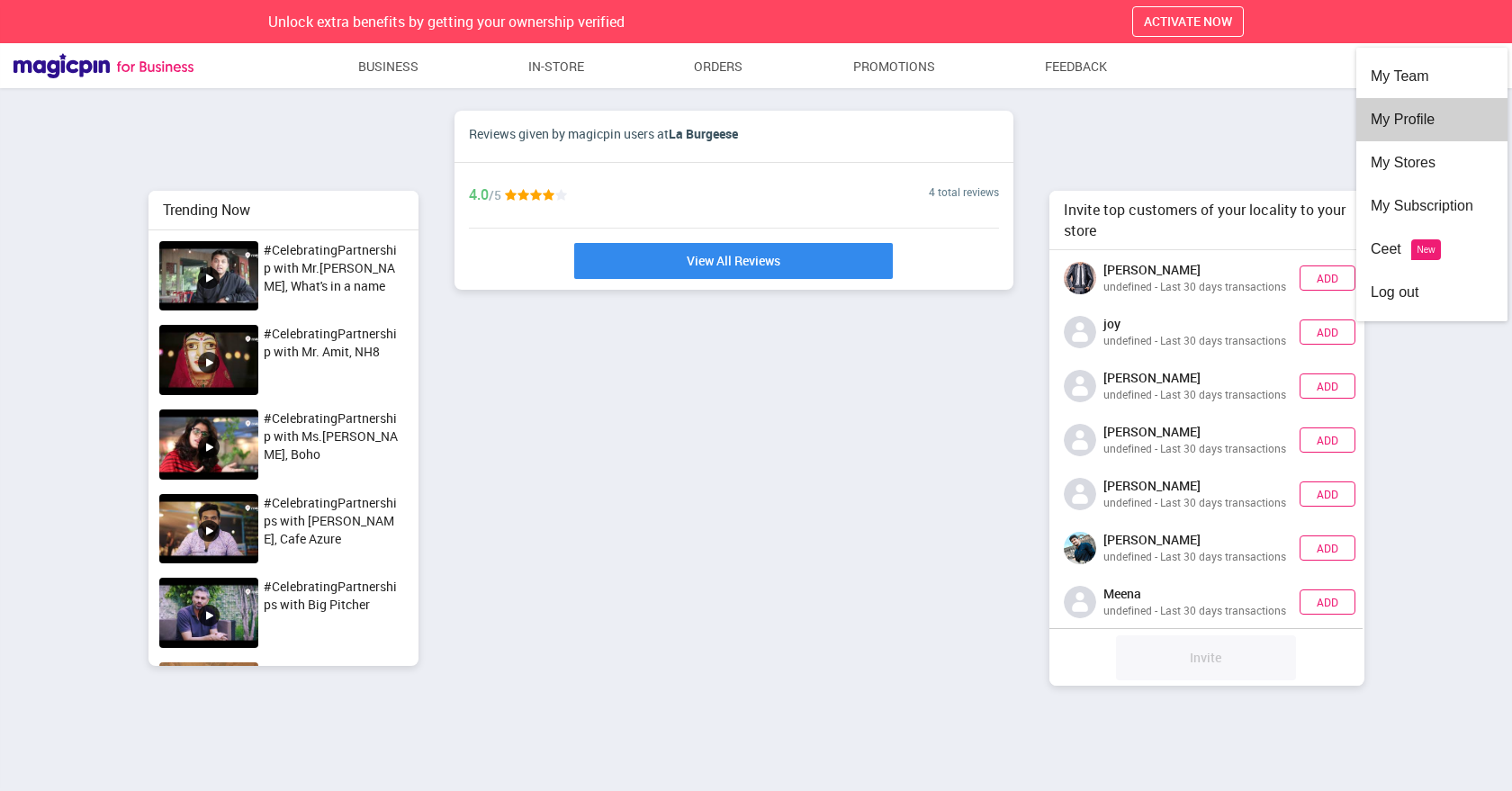
click at [1428, 117] on div "My Profile" at bounding box center [1431, 119] width 122 height 44
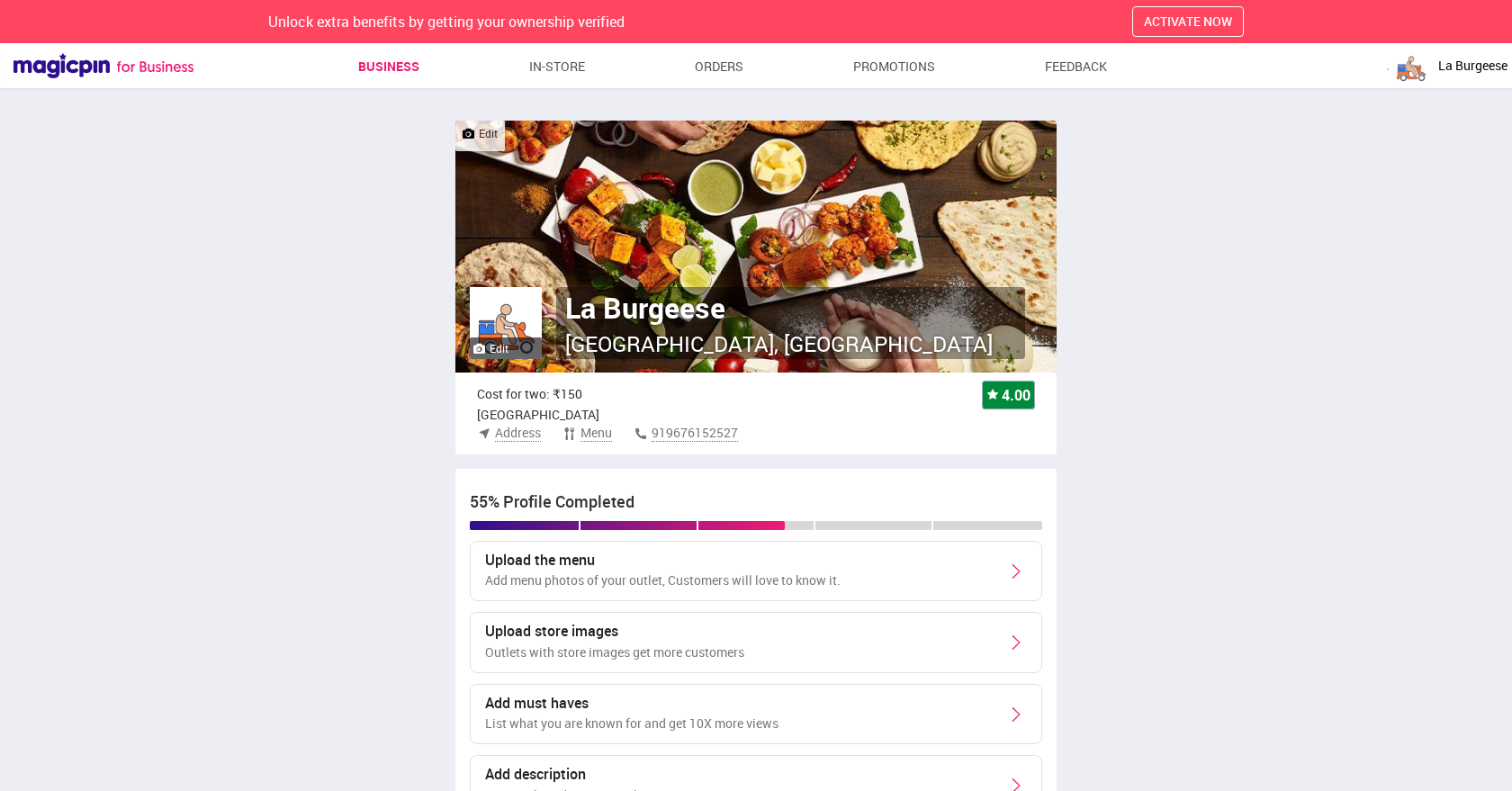
click at [381, 74] on link "Business" at bounding box center [389, 66] width 61 height 32
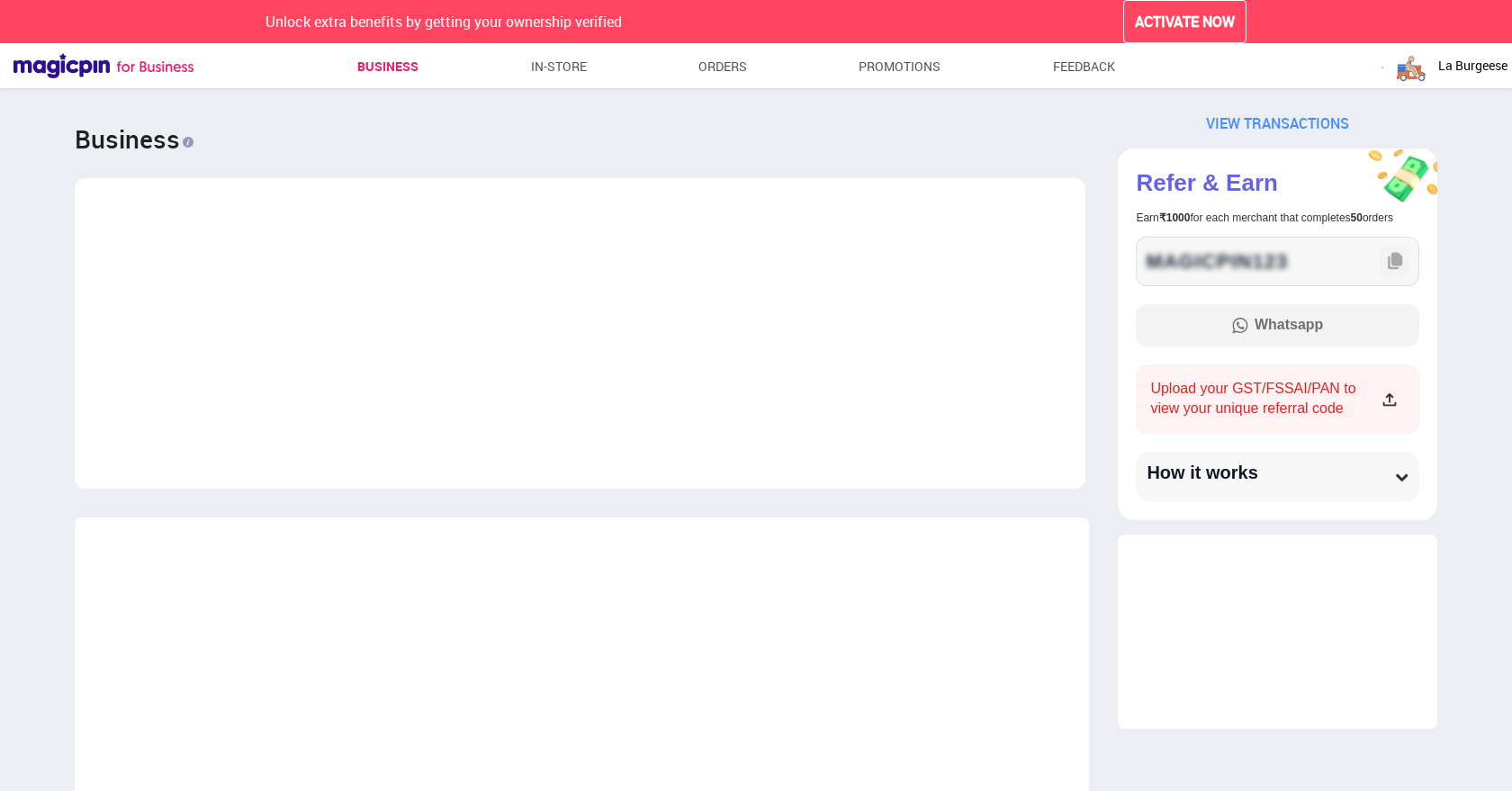
scroll to position [215, 0]
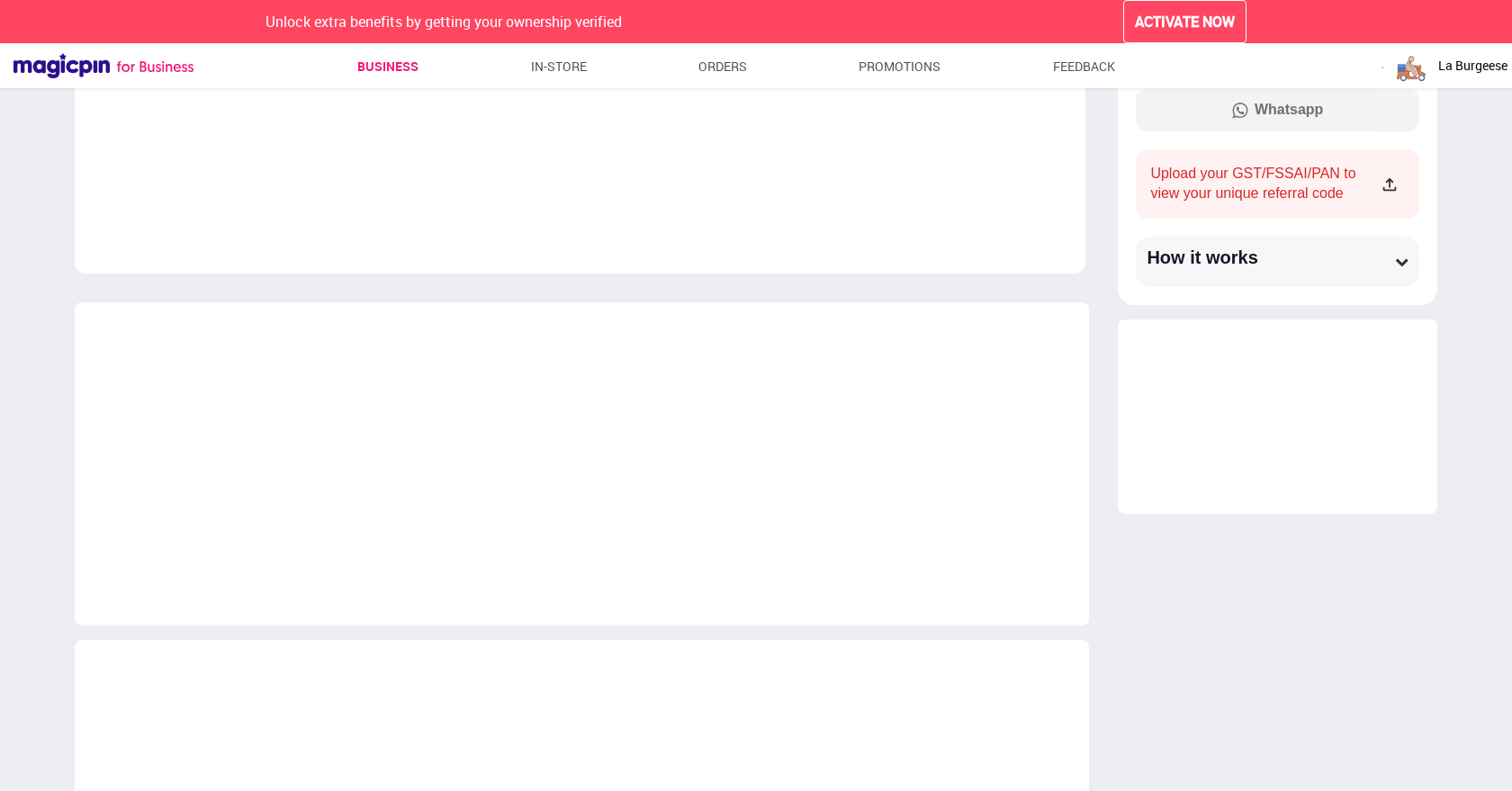
click at [1464, 66] on span "La Burgeese" at bounding box center [1472, 65] width 69 height 18
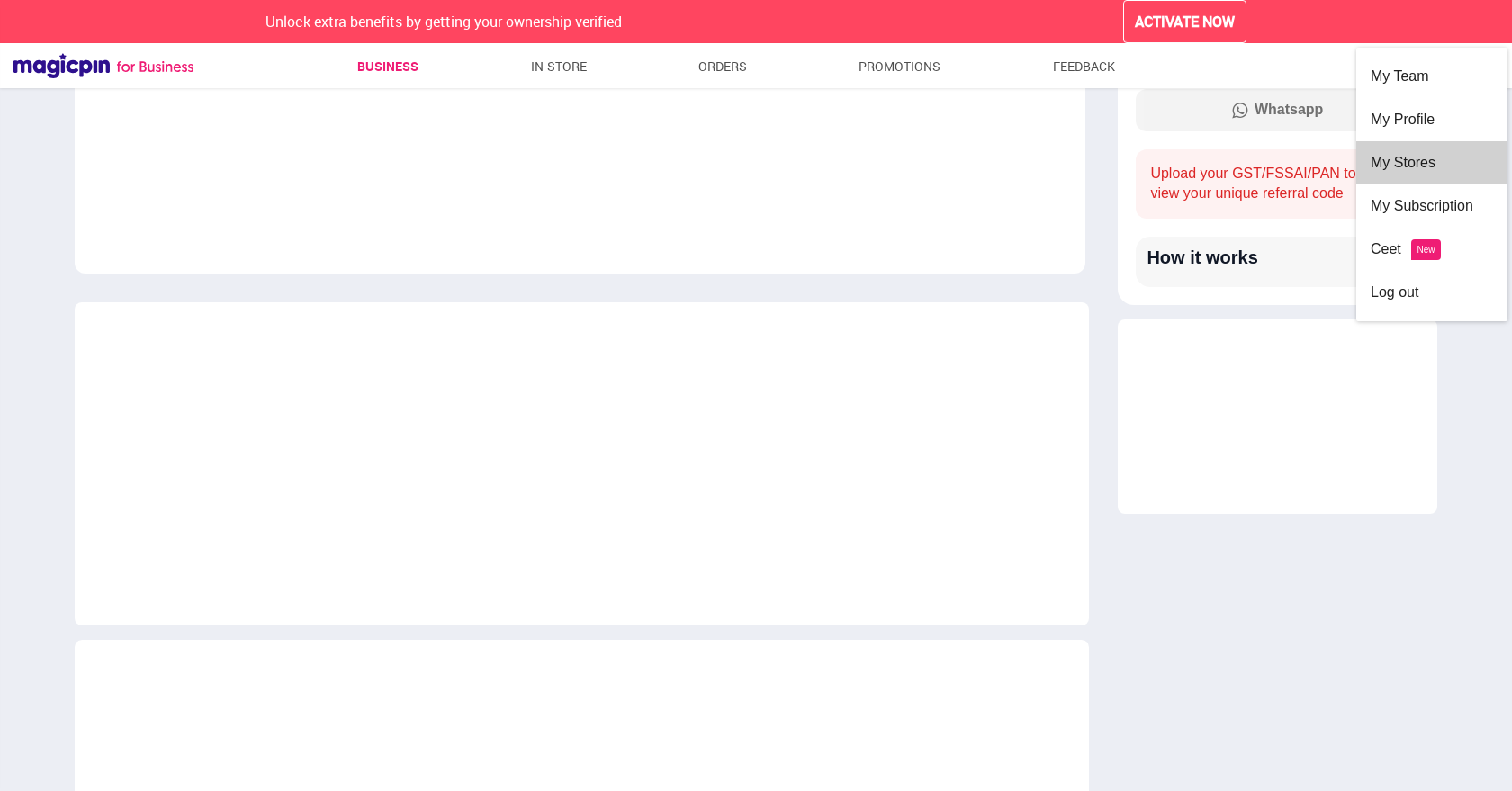
click at [1439, 154] on div "My Stores" at bounding box center [1431, 163] width 122 height 44
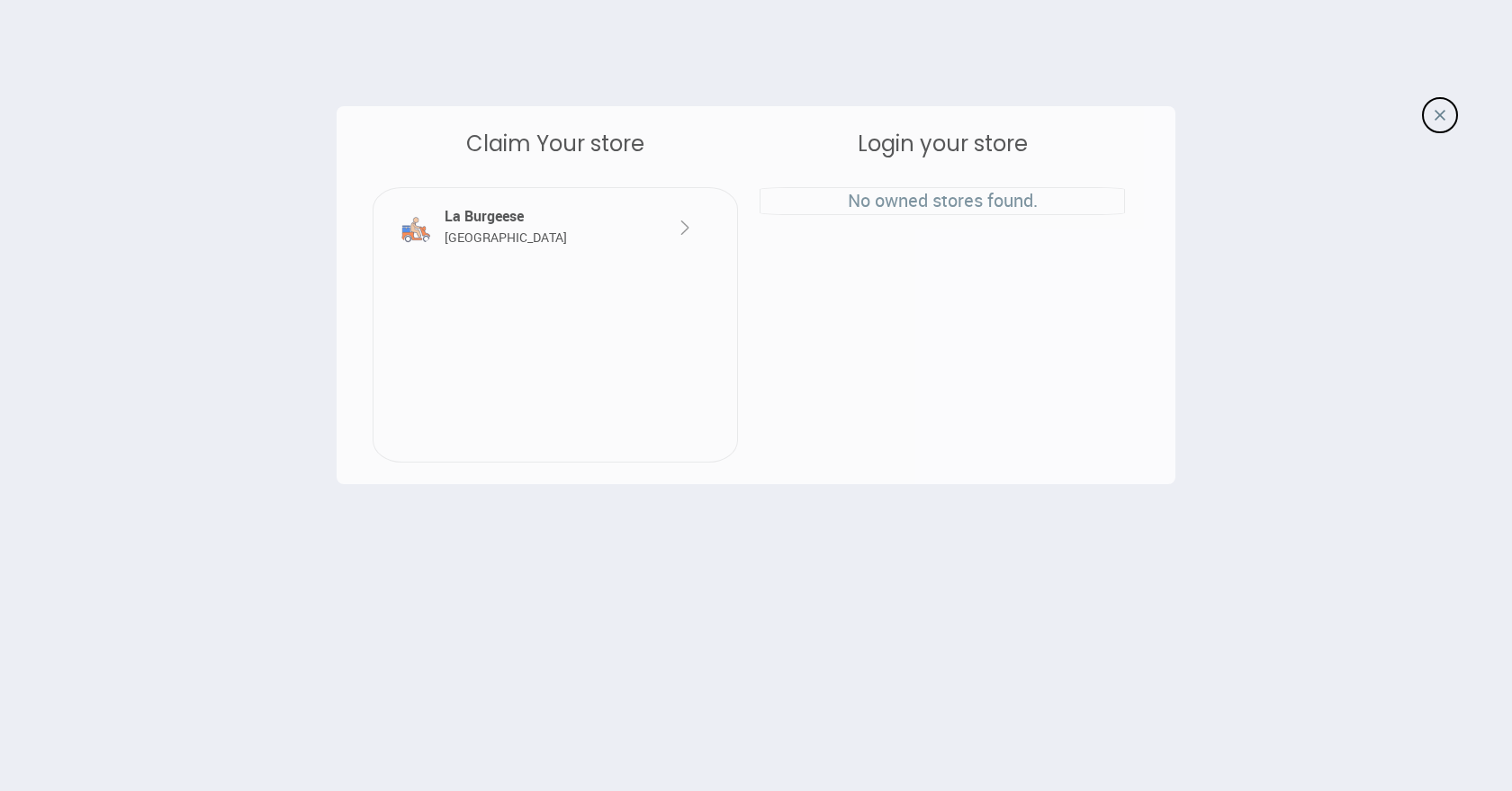
click at [496, 233] on span "[GEOGRAPHIC_DATA]" at bounding box center [506, 237] width 122 height 17
click at [438, 233] on div at bounding box center [411, 220] width 56 height 49
click at [685, 229] on img at bounding box center [684, 227] width 21 height 21
click at [460, 231] on span "[GEOGRAPHIC_DATA]" at bounding box center [506, 237] width 122 height 17
click at [409, 231] on img at bounding box center [416, 226] width 36 height 36
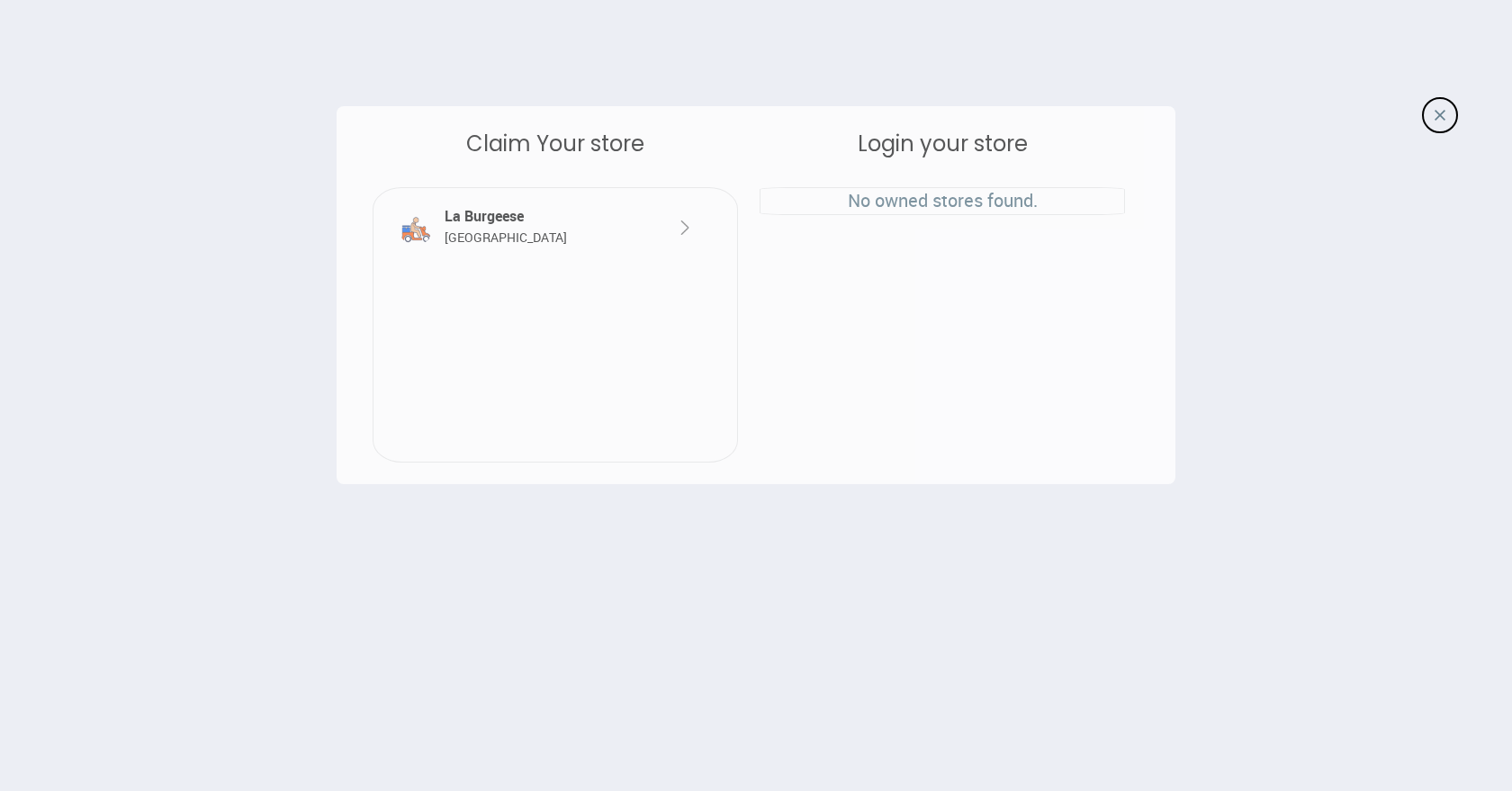
click at [1443, 110] on img at bounding box center [1440, 116] width 11 height 11
